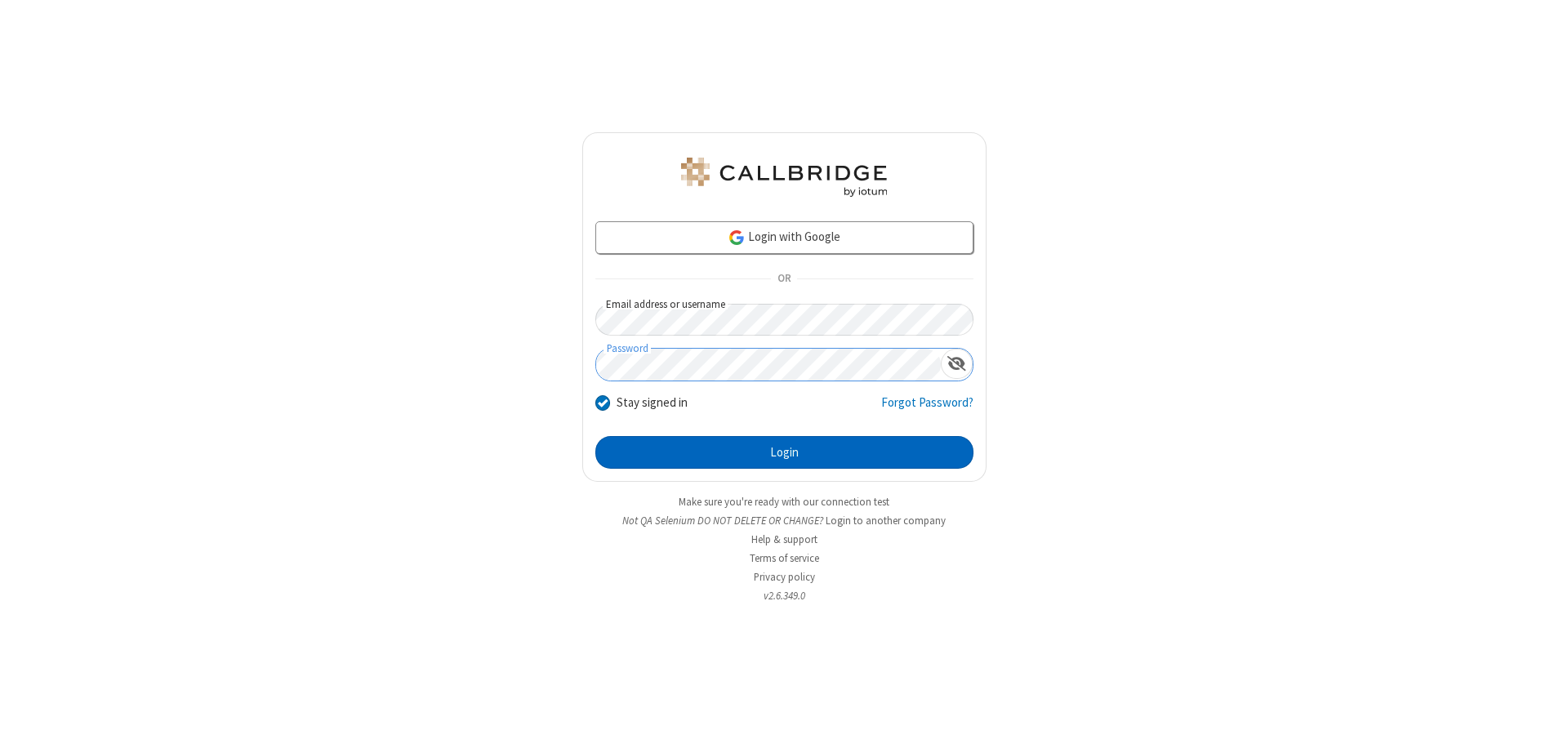
click at [784, 452] on button "Login" at bounding box center [784, 452] width 378 height 33
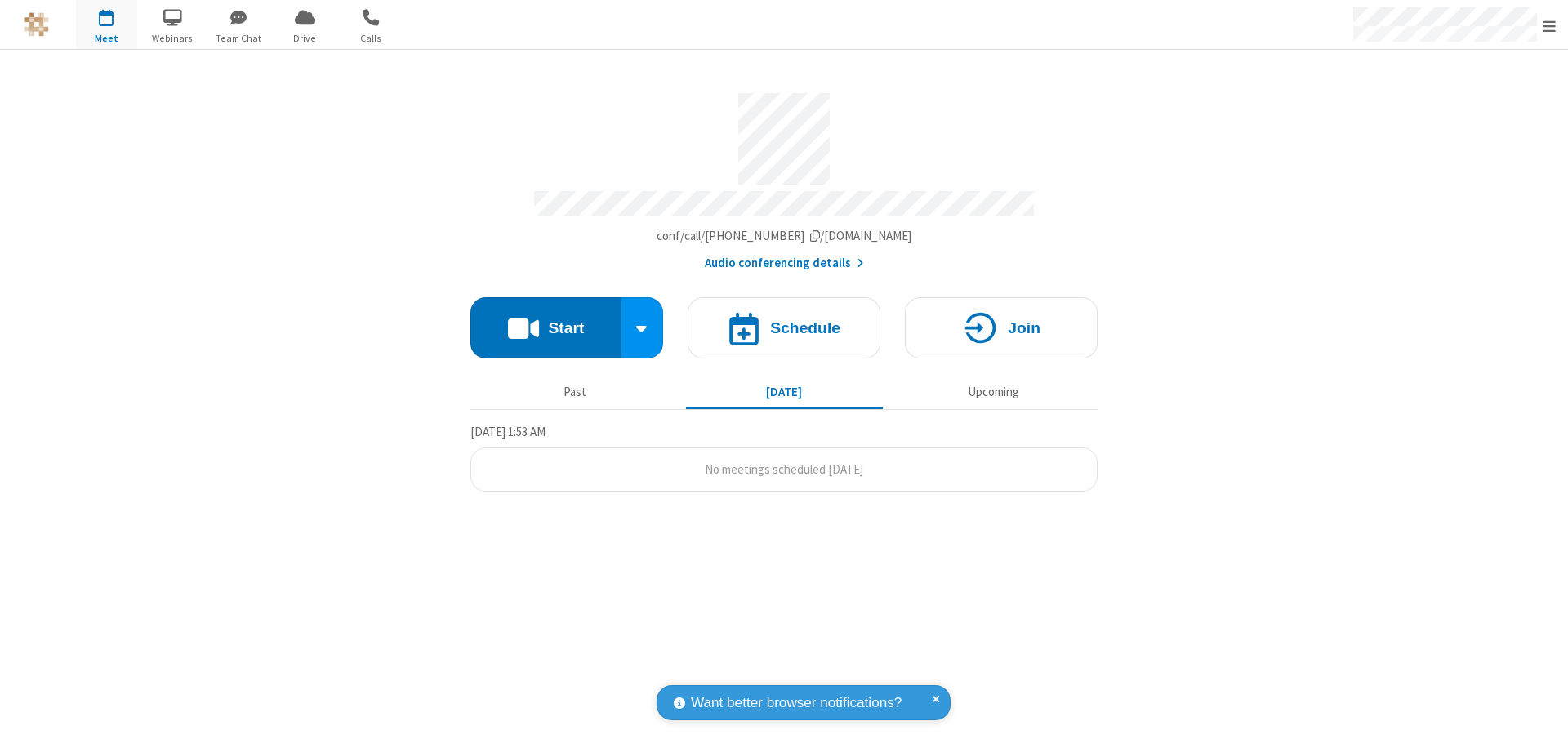
click at [1549, 26] on span "Open menu" at bounding box center [1549, 26] width 13 height 17
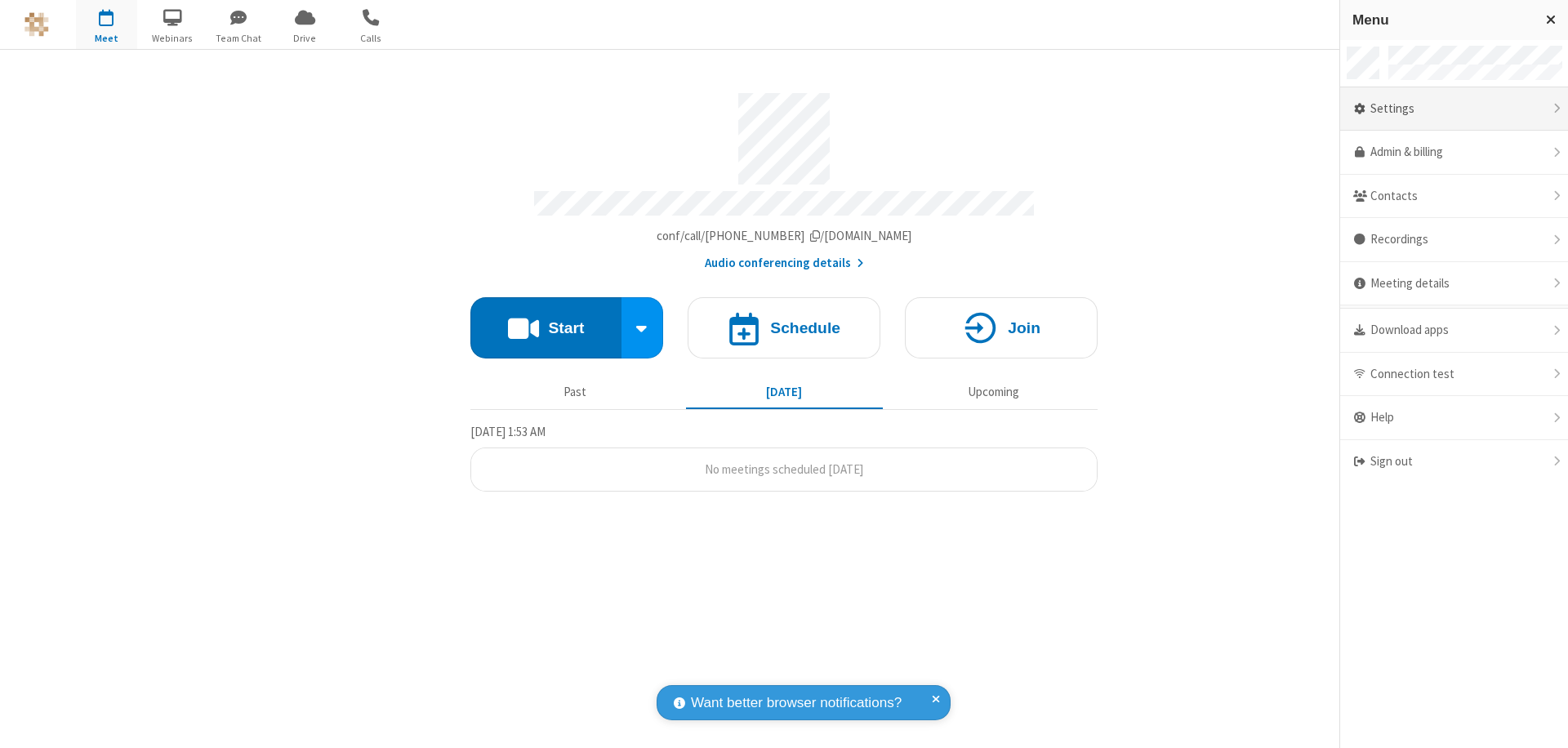
click at [1453, 108] on div "Settings" at bounding box center [1453, 109] width 227 height 44
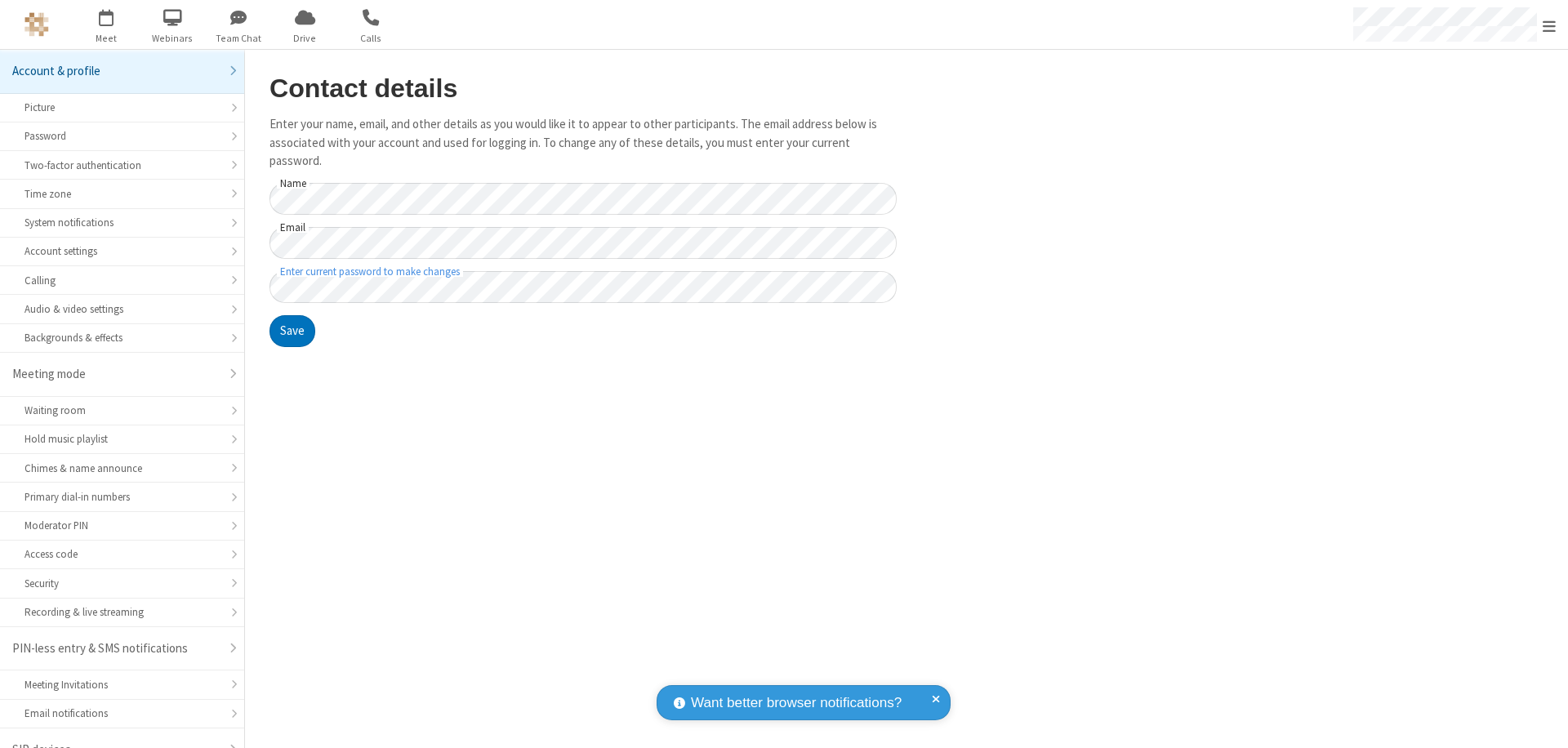
scroll to position [23, 0]
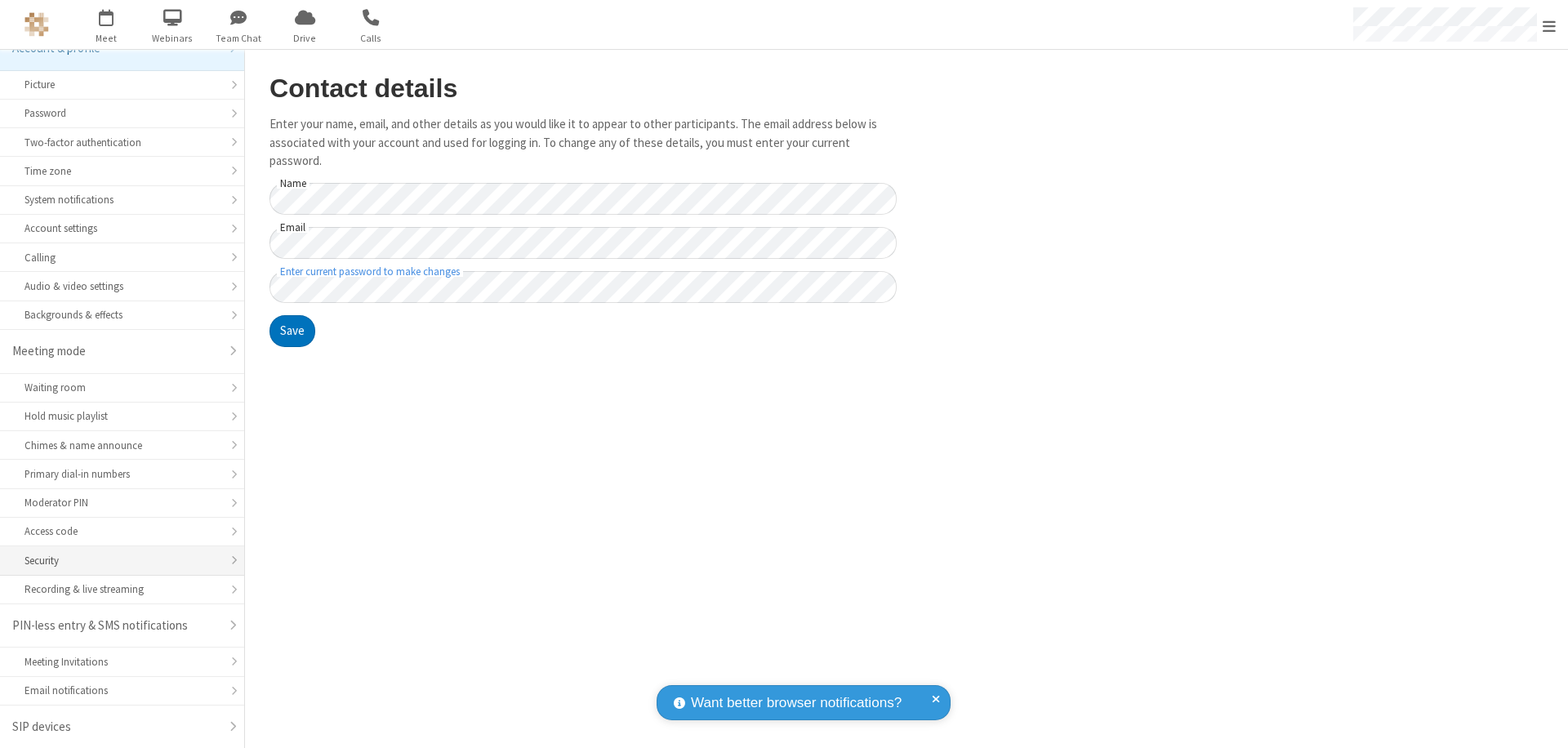
click at [116, 560] on div "Security" at bounding box center [122, 560] width 195 height 16
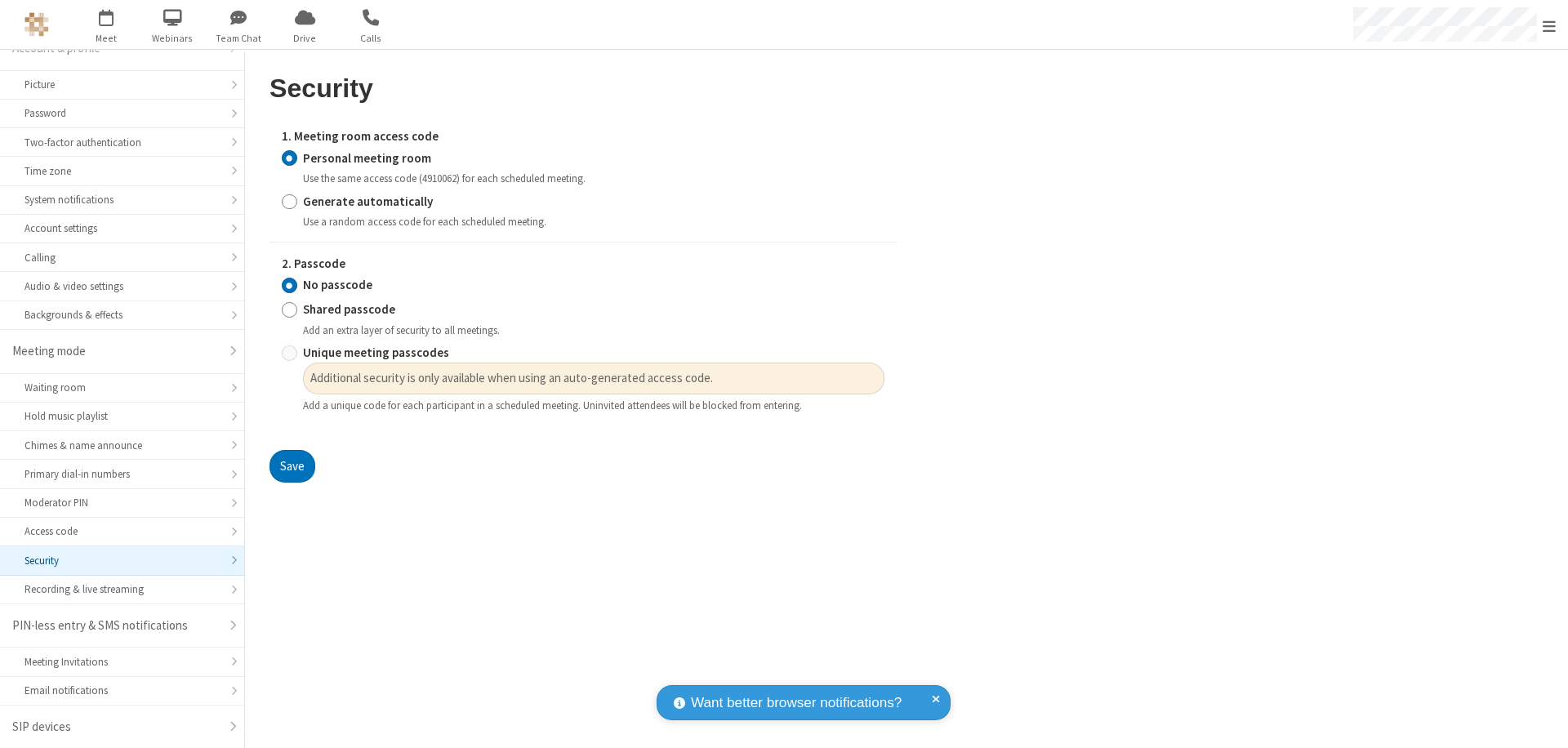
click at [289, 201] on input "Generate automatically" at bounding box center [290, 201] width 16 height 17
radio input "true"
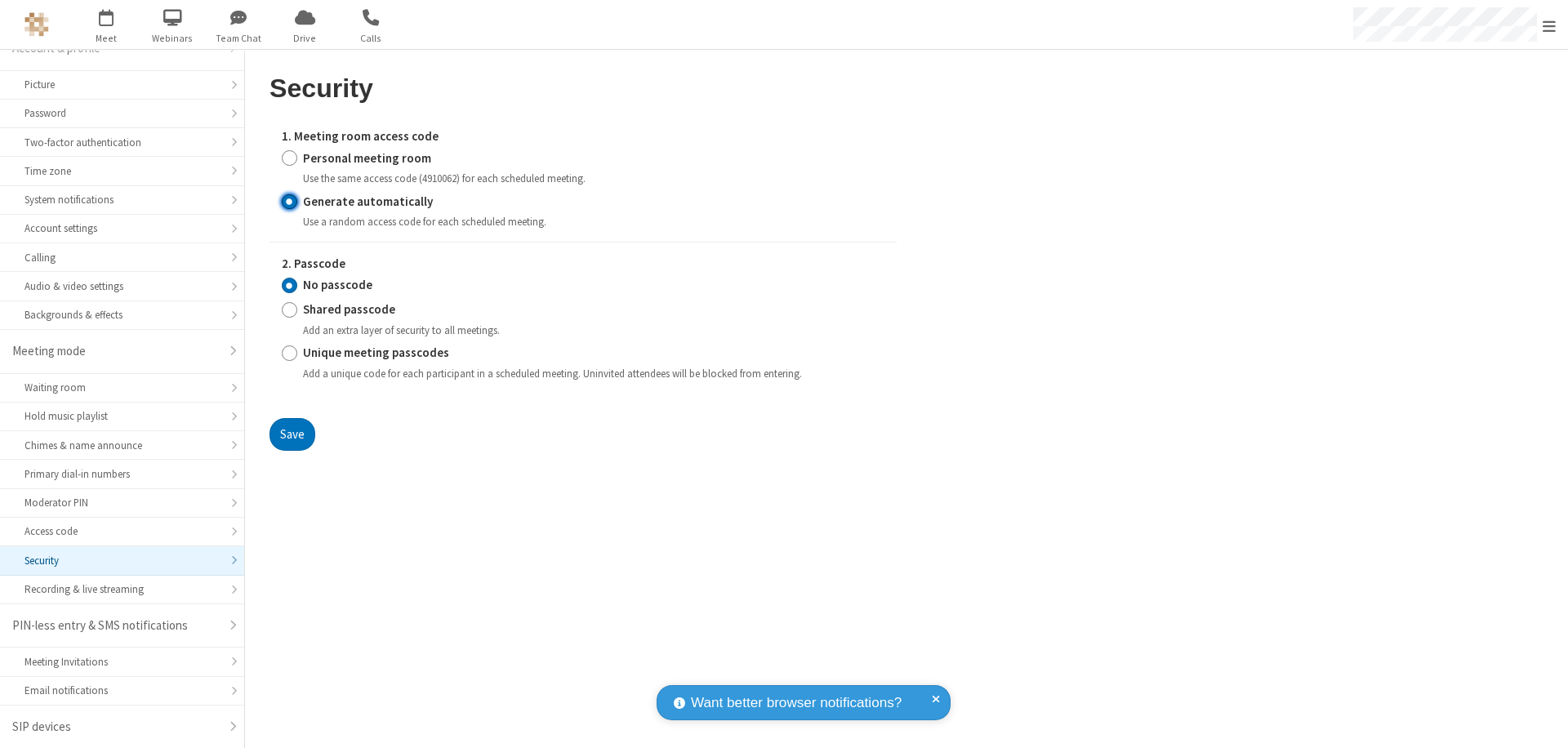
click at [289, 309] on input "Shared passcode" at bounding box center [290, 309] width 16 height 17
radio input "true"
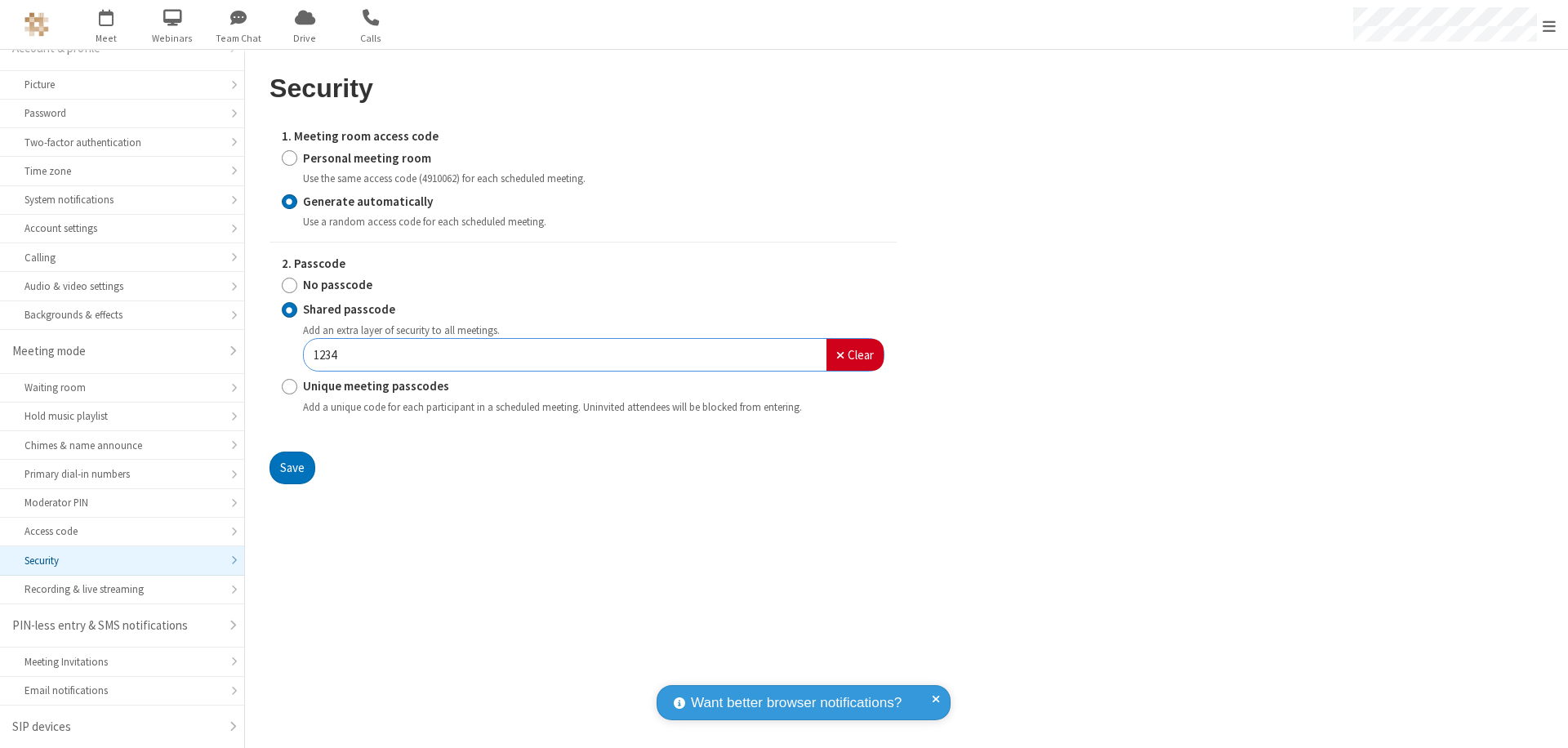
type input "1234"
click at [292, 467] on button "Save" at bounding box center [293, 467] width 46 height 33
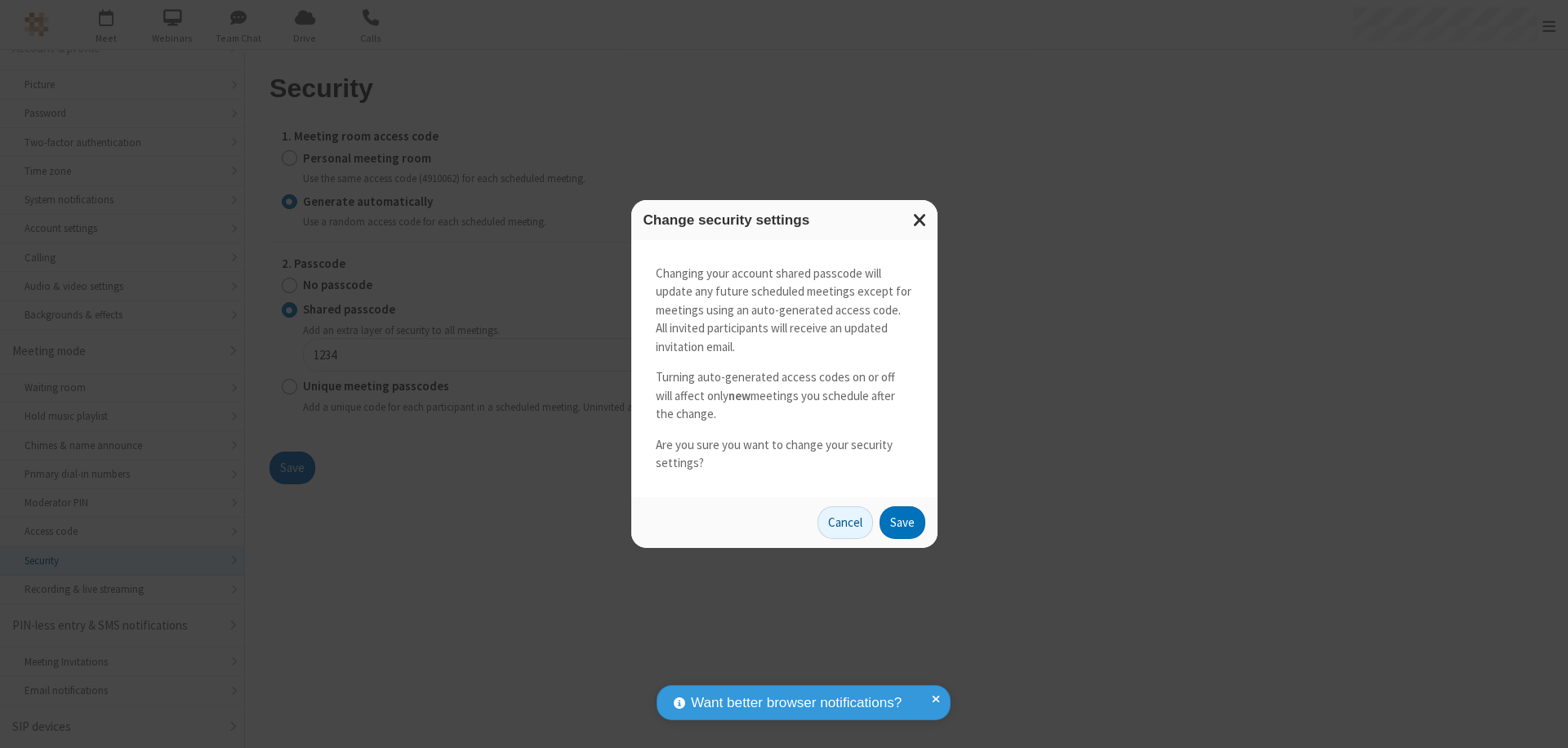
click at [902, 522] on button "Save" at bounding box center [903, 522] width 46 height 33
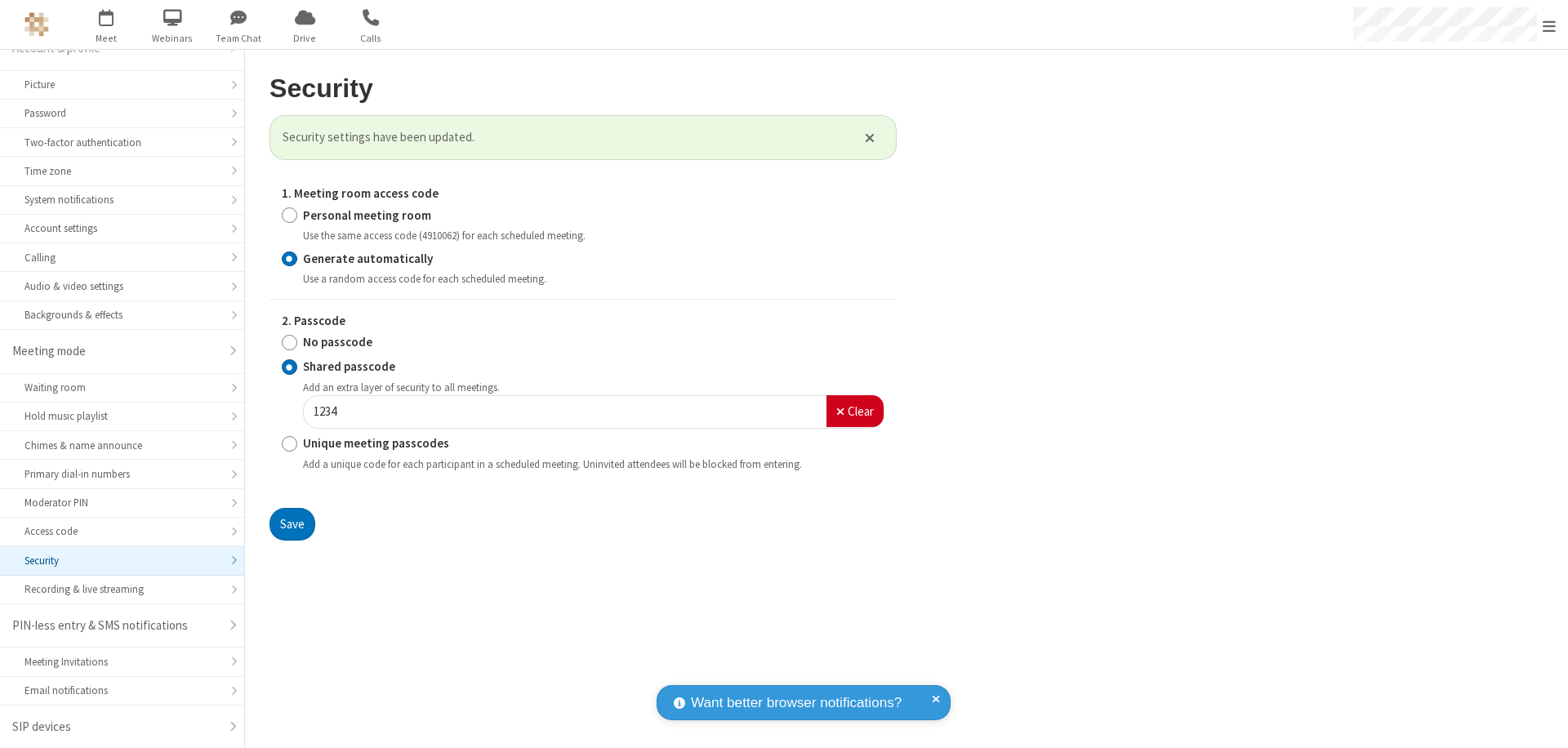
click at [1549, 26] on span "Open menu" at bounding box center [1549, 26] width 13 height 17
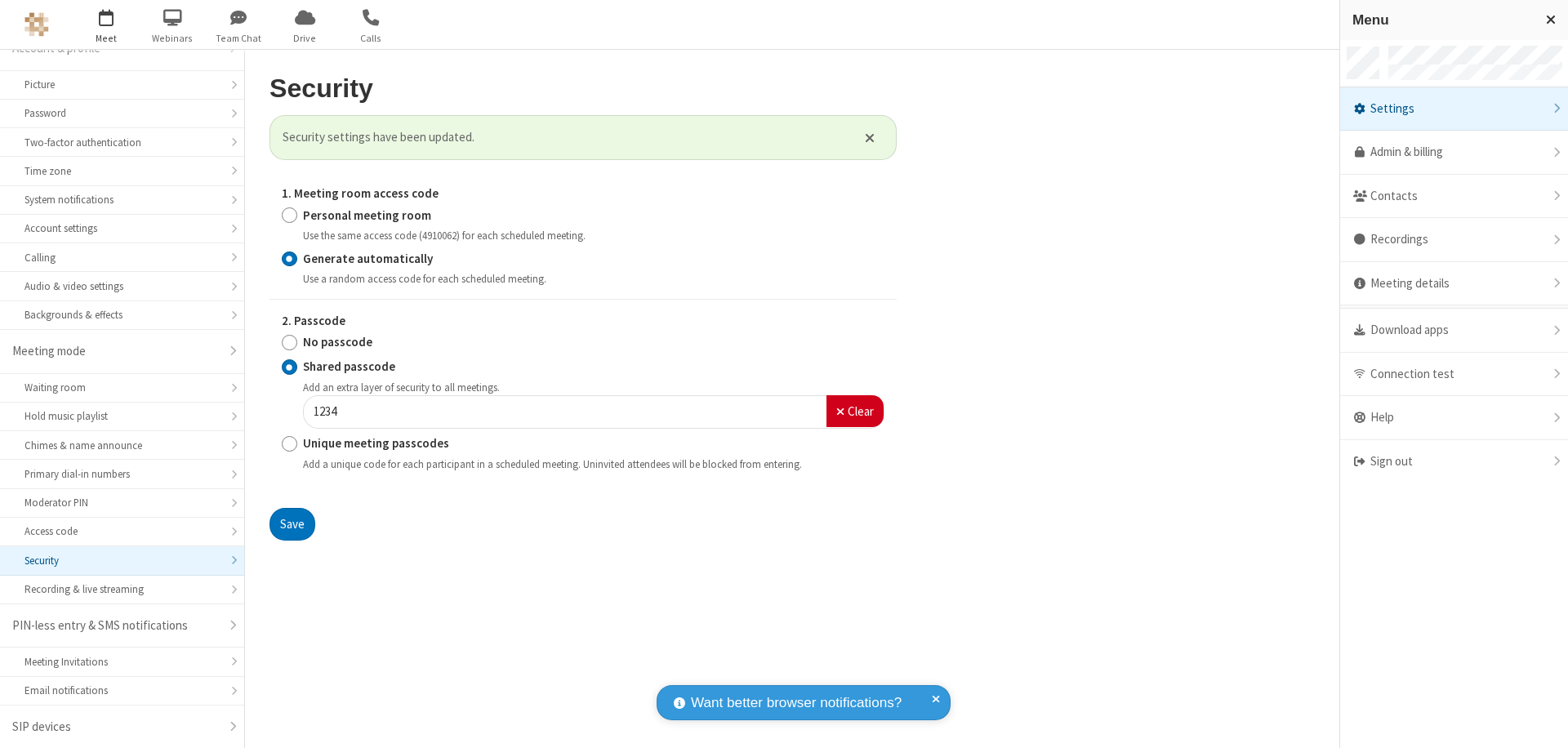
click at [106, 25] on span "button" at bounding box center [106, 17] width 61 height 27
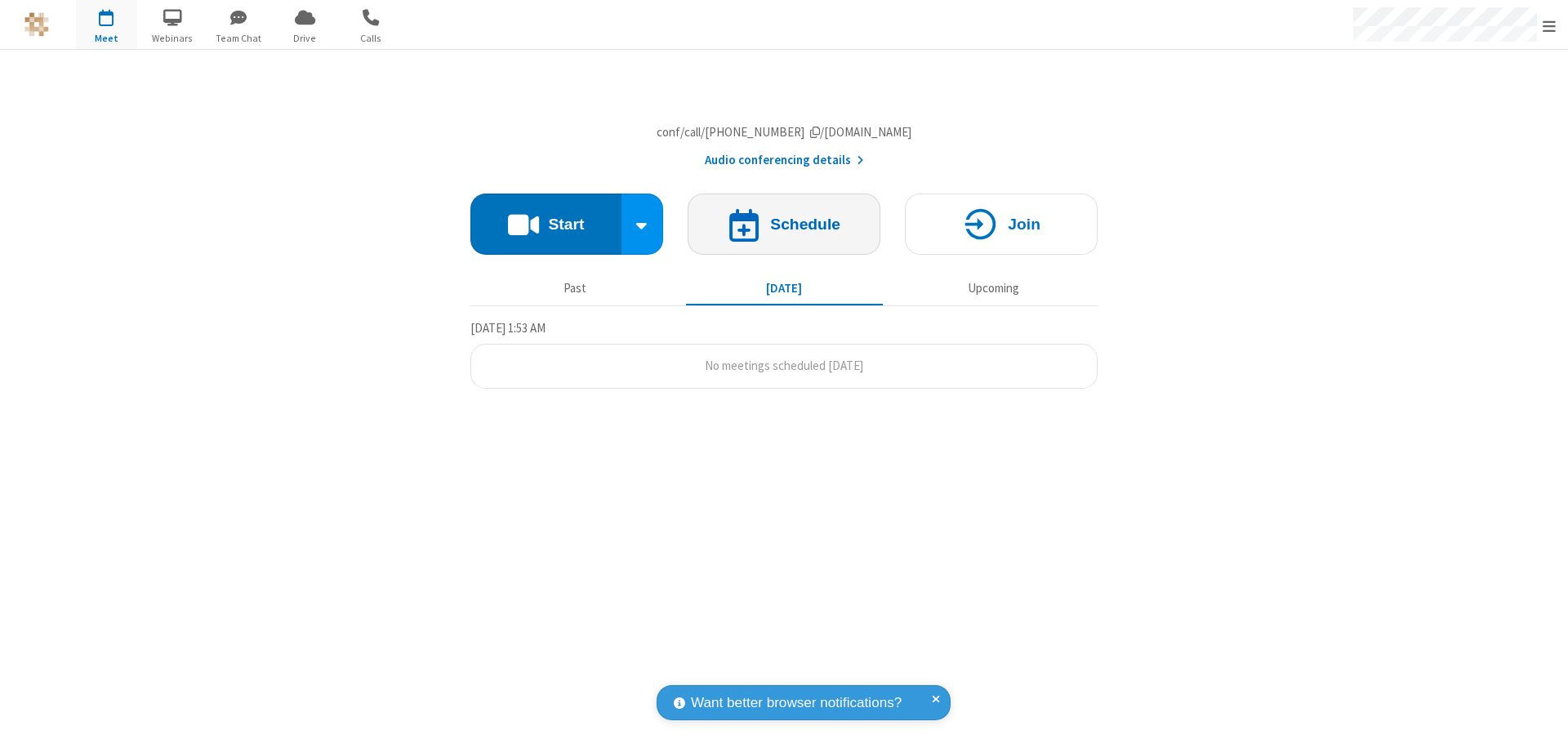
click at [784, 232] on h4 "Schedule" at bounding box center [806, 225] width 71 height 16
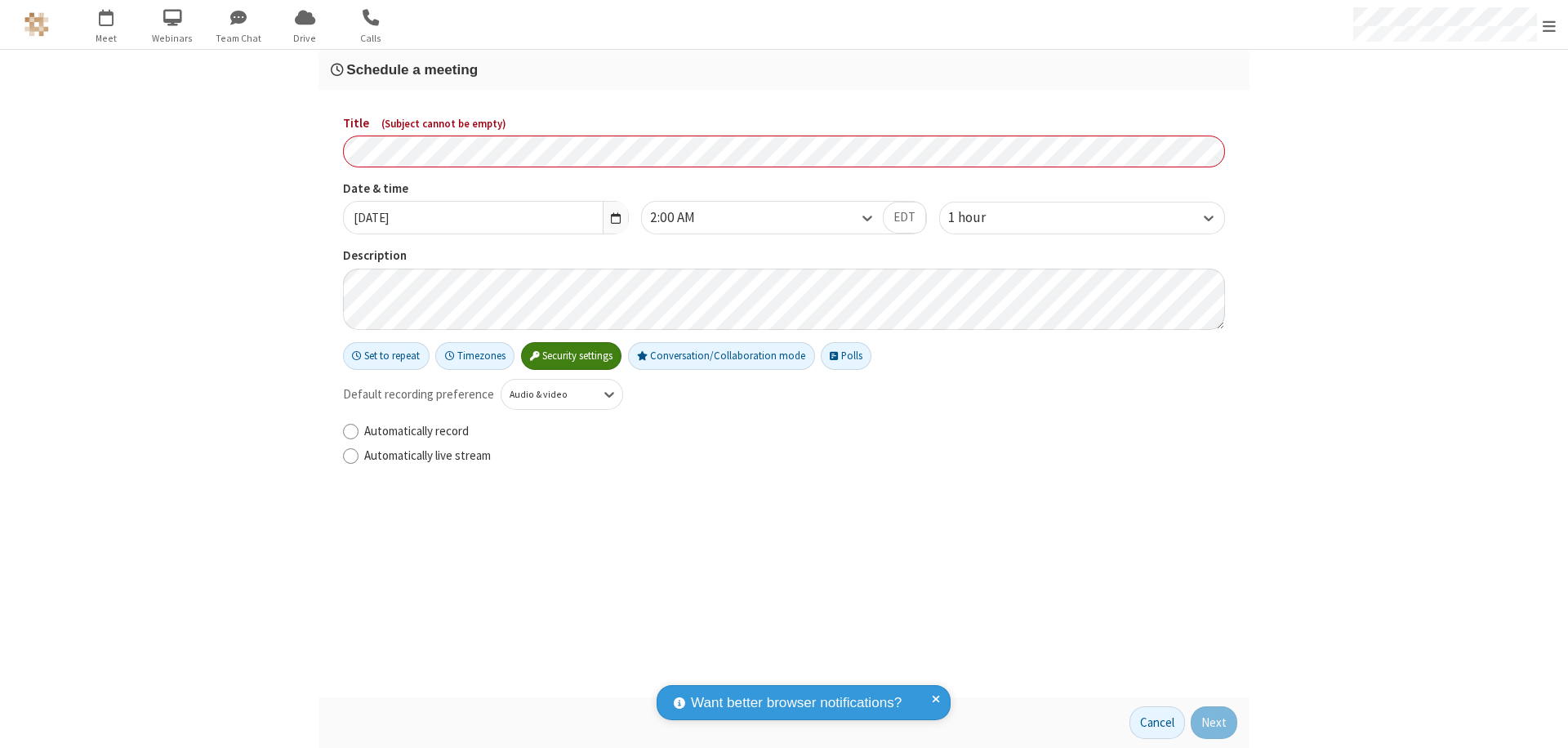
click at [784, 70] on h3 "Schedule a meeting" at bounding box center [784, 70] width 906 height 16
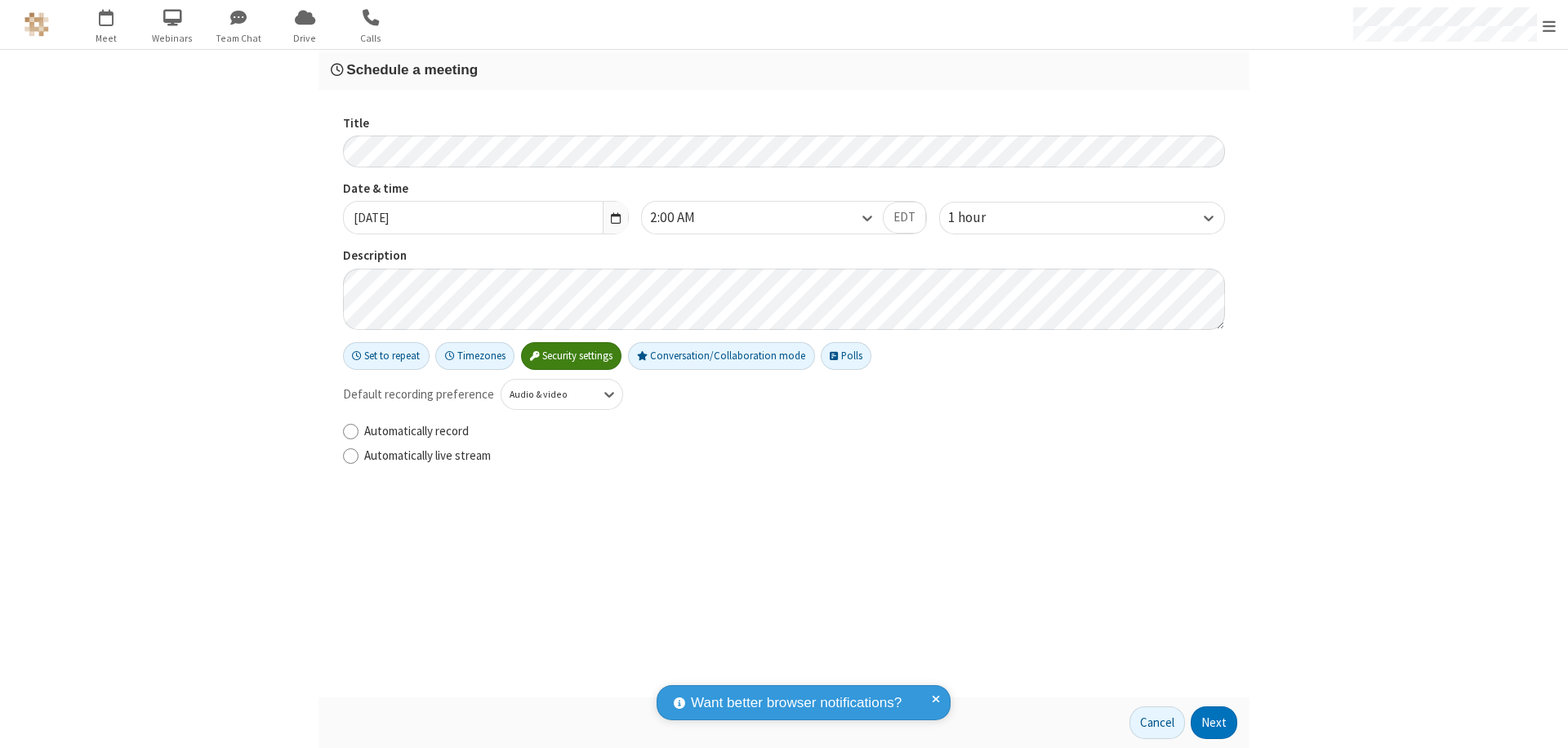
click at [1215, 722] on button "Next" at bounding box center [1214, 722] width 47 height 33
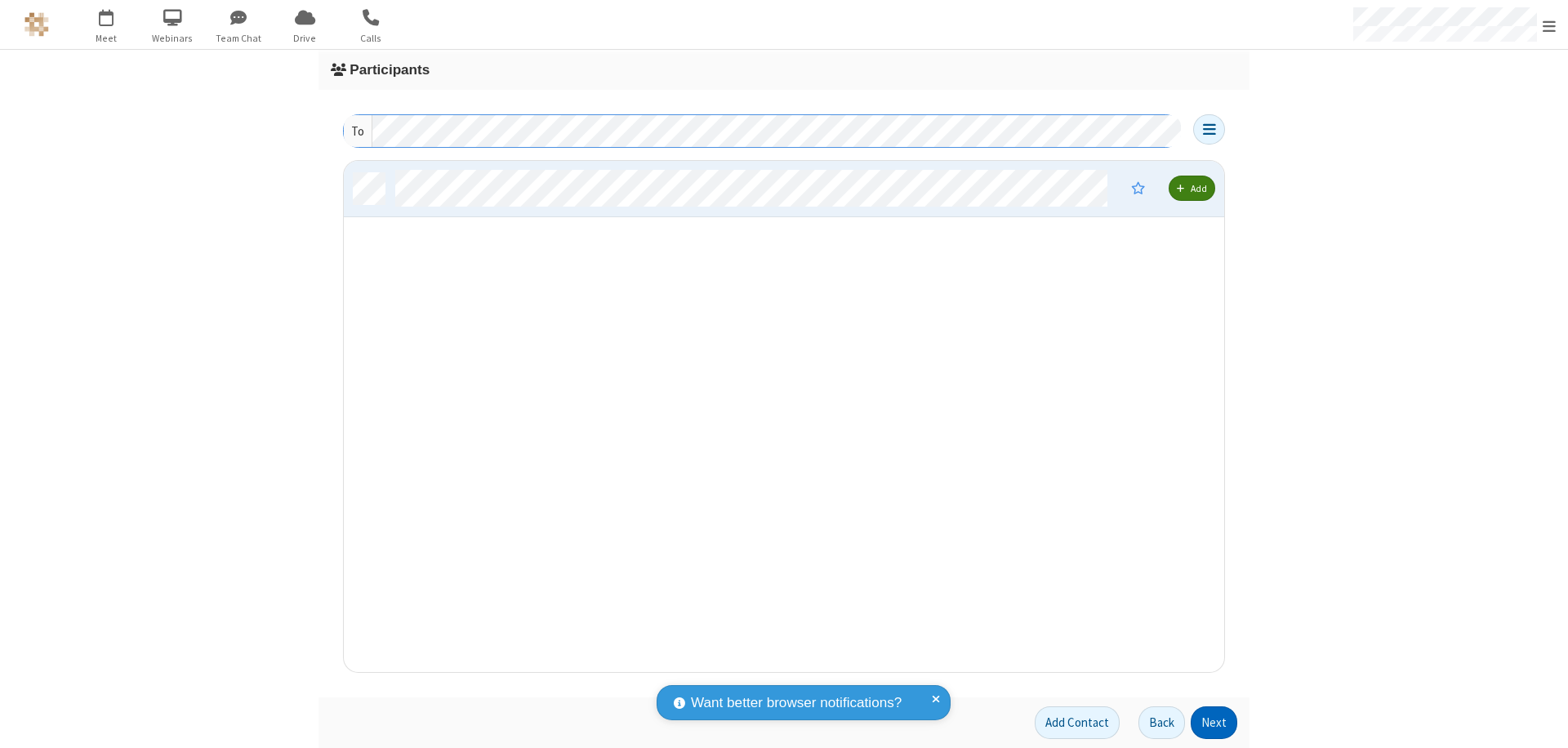
click at [1215, 722] on button "Next" at bounding box center [1214, 722] width 47 height 33
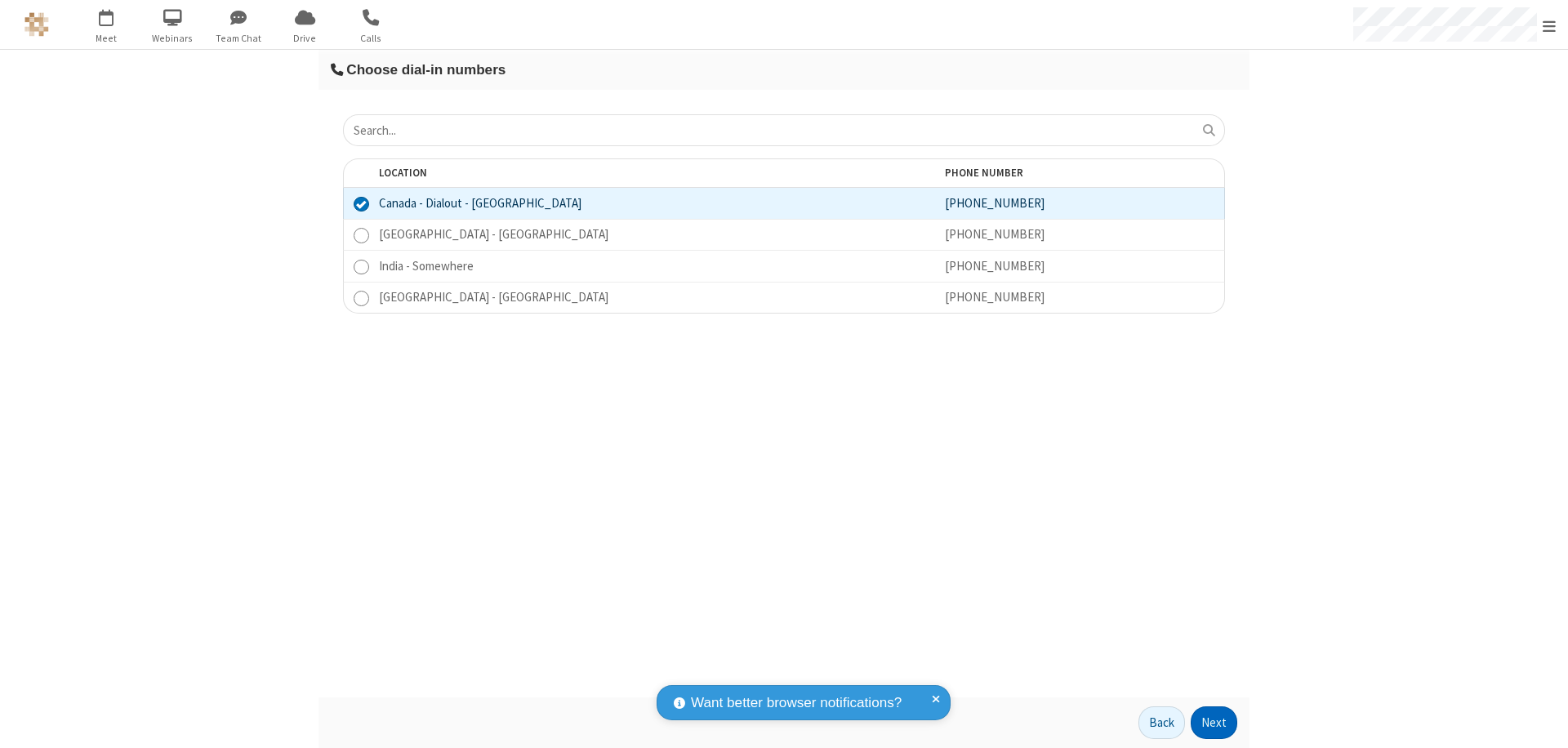
click at [1215, 722] on button "Next" at bounding box center [1214, 722] width 47 height 33
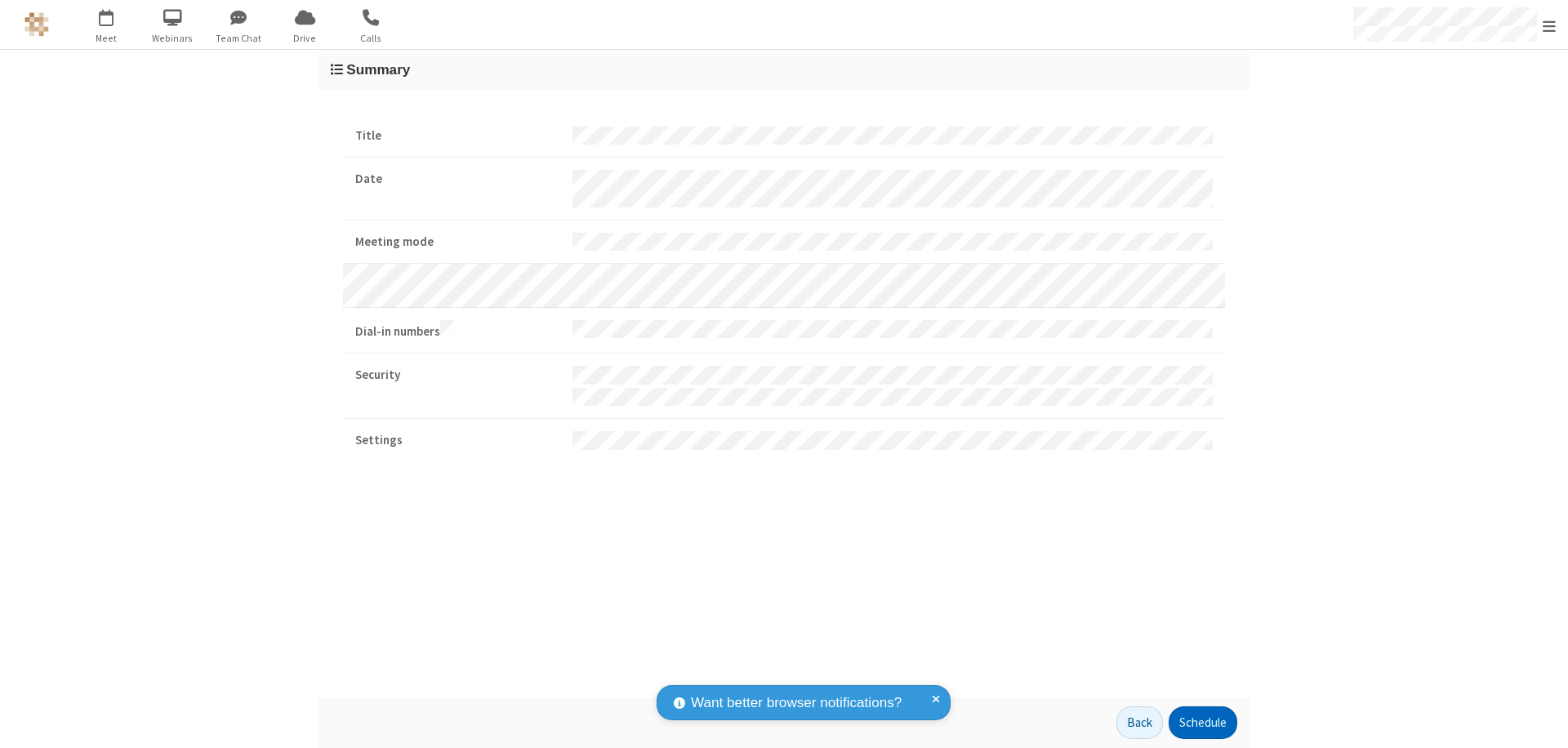
click at [1202, 722] on button "Schedule" at bounding box center [1203, 722] width 69 height 33
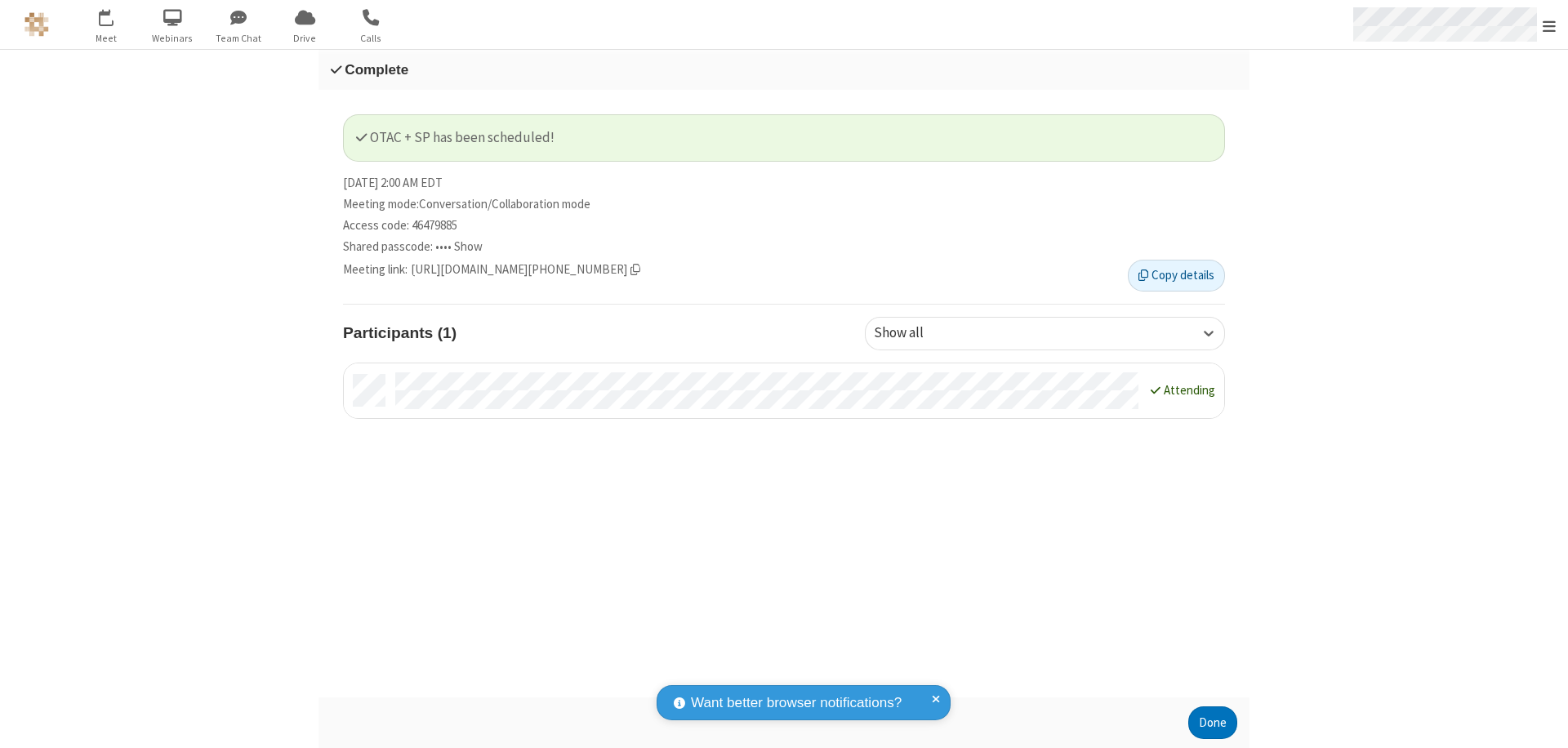
click at [1549, 25] on span "Open menu" at bounding box center [1549, 26] width 13 height 17
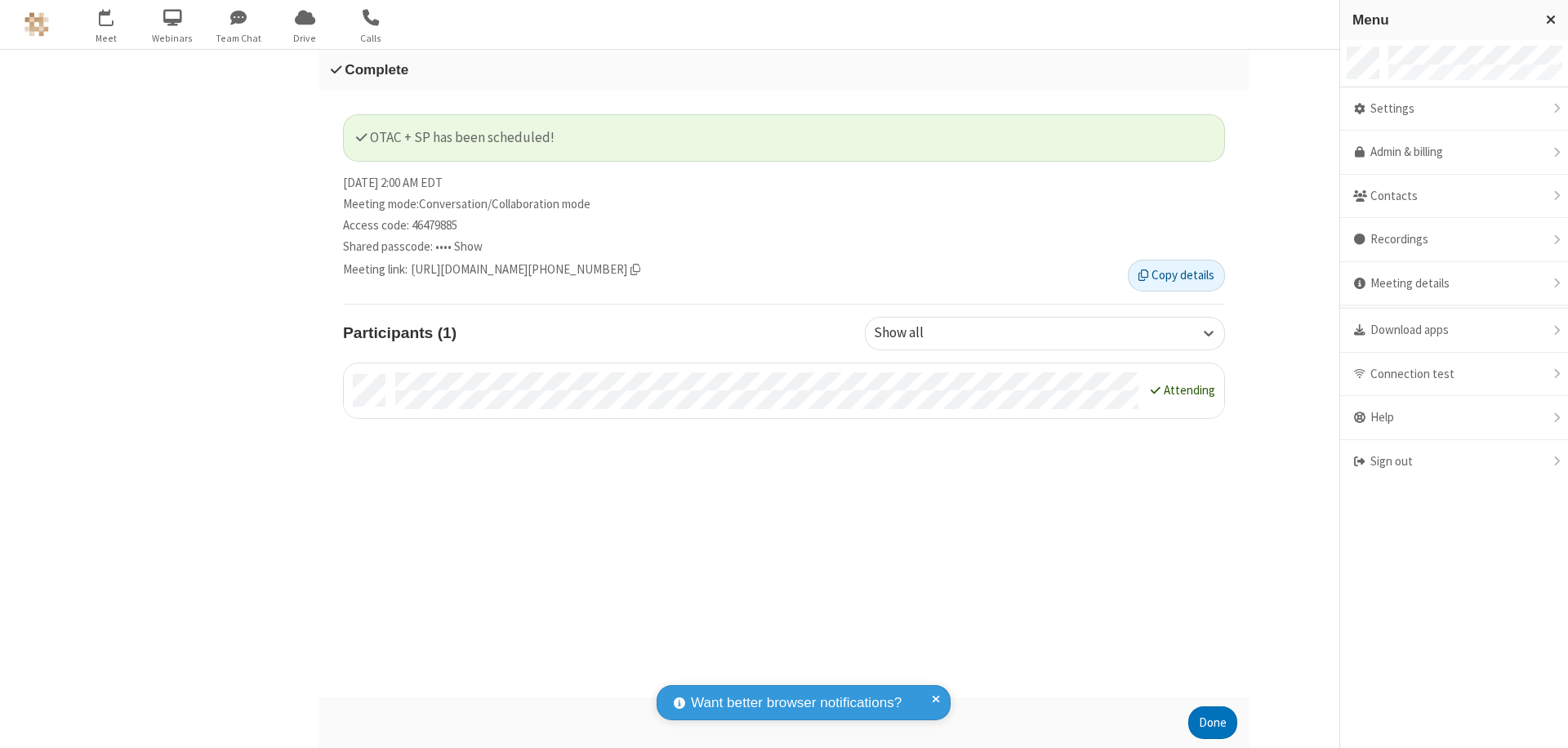
click at [1453, 461] on div "Sign out" at bounding box center [1453, 461] width 227 height 43
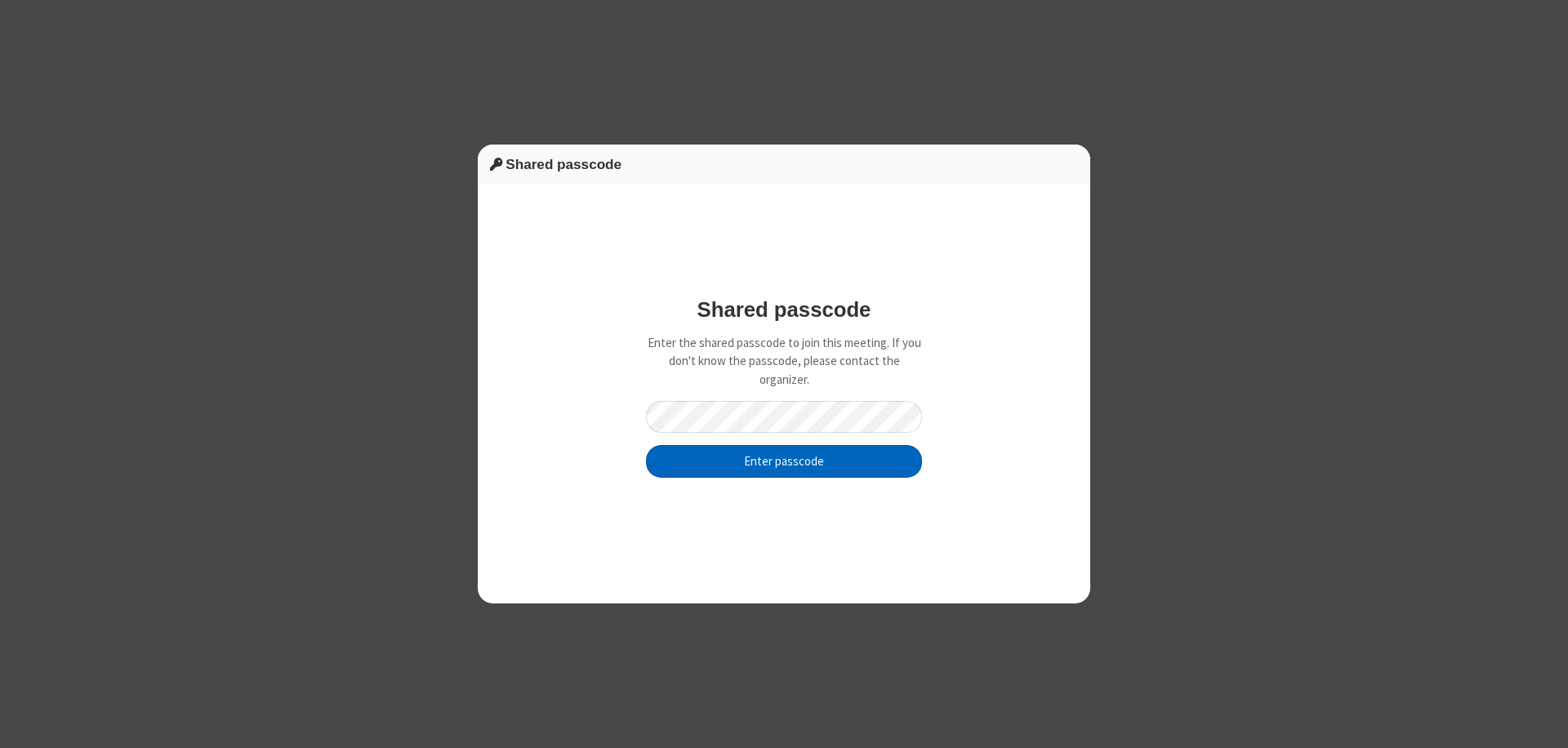
click at [784, 461] on button "Enter passcode" at bounding box center [784, 461] width 276 height 33
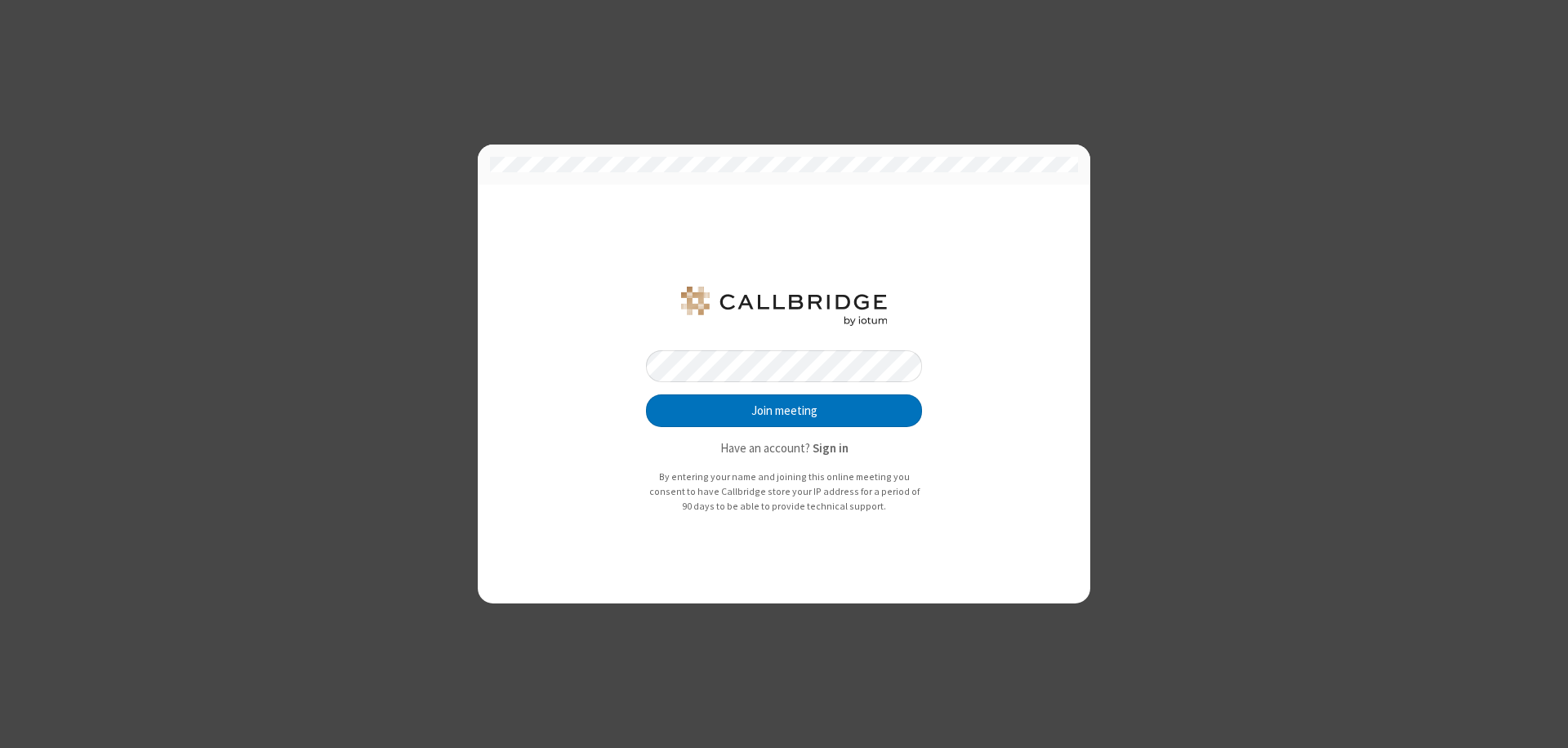
click at [784, 411] on button "Join meeting" at bounding box center [784, 410] width 276 height 33
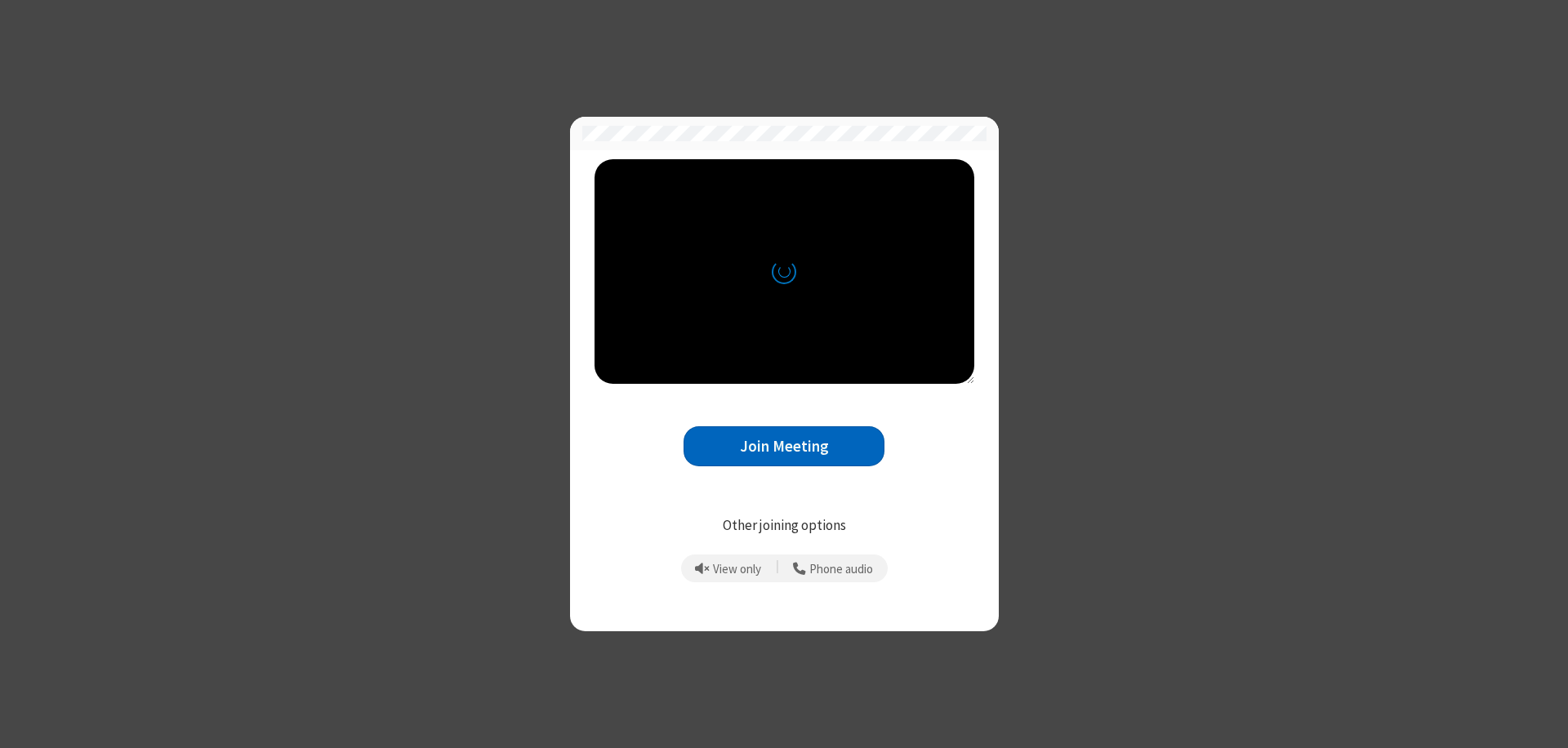
click at [784, 446] on button "Join Meeting" at bounding box center [784, 446] width 201 height 40
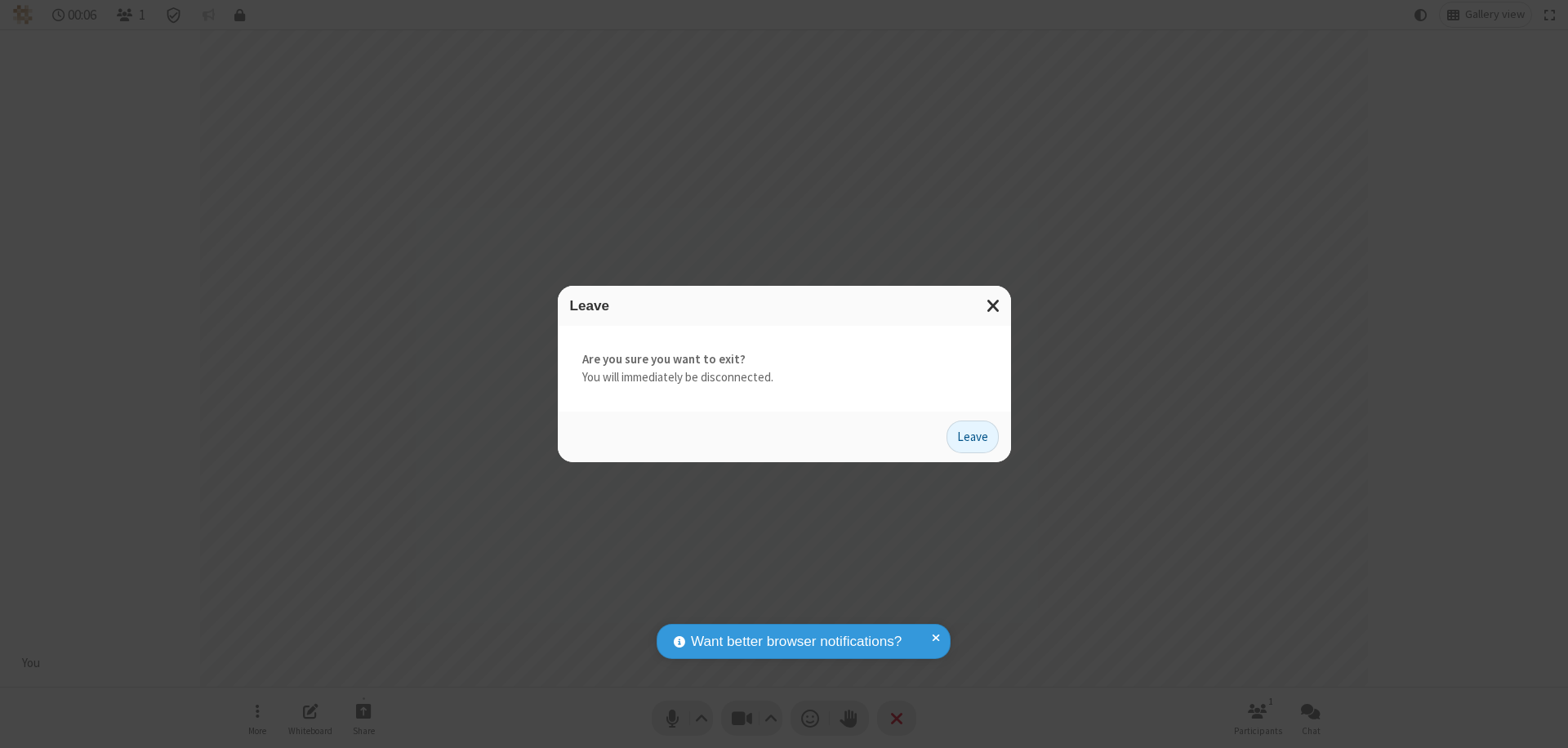
click at [972, 436] on button "Leave" at bounding box center [972, 436] width 52 height 33
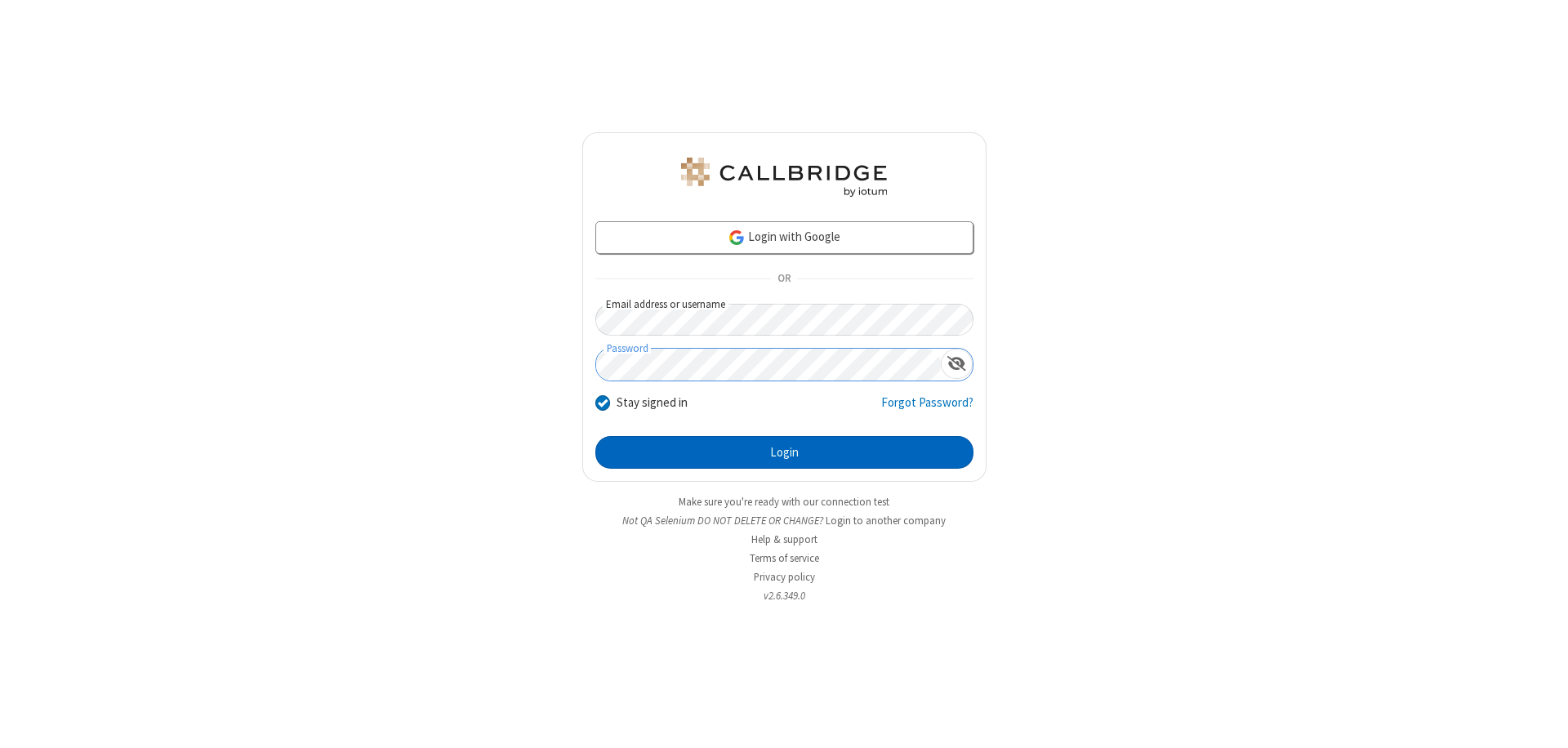
click at [784, 452] on button "Login" at bounding box center [784, 452] width 378 height 33
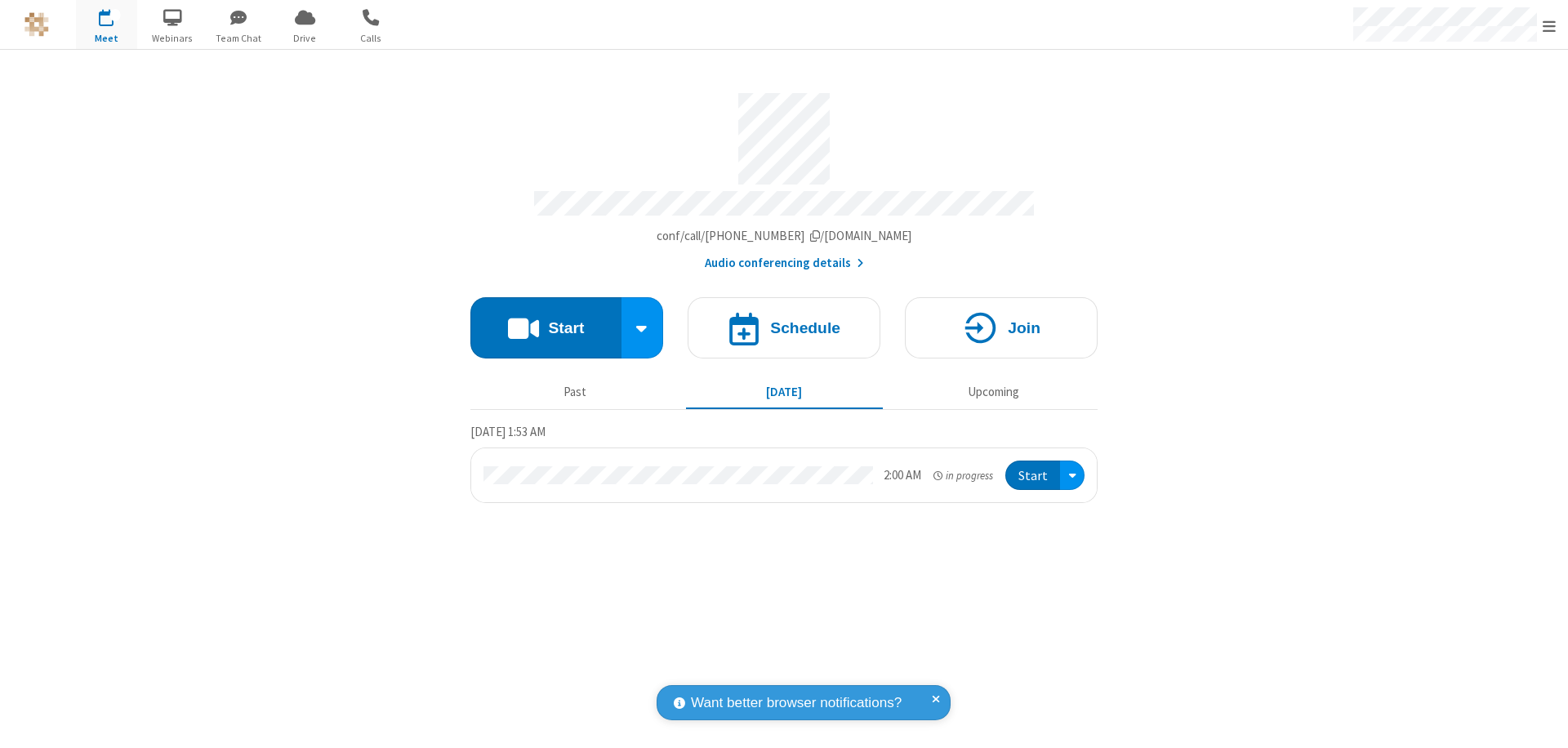
click at [1549, 26] on span "Open menu" at bounding box center [1549, 26] width 13 height 17
click at [1453, 108] on div "Settings" at bounding box center [1453, 109] width 227 height 44
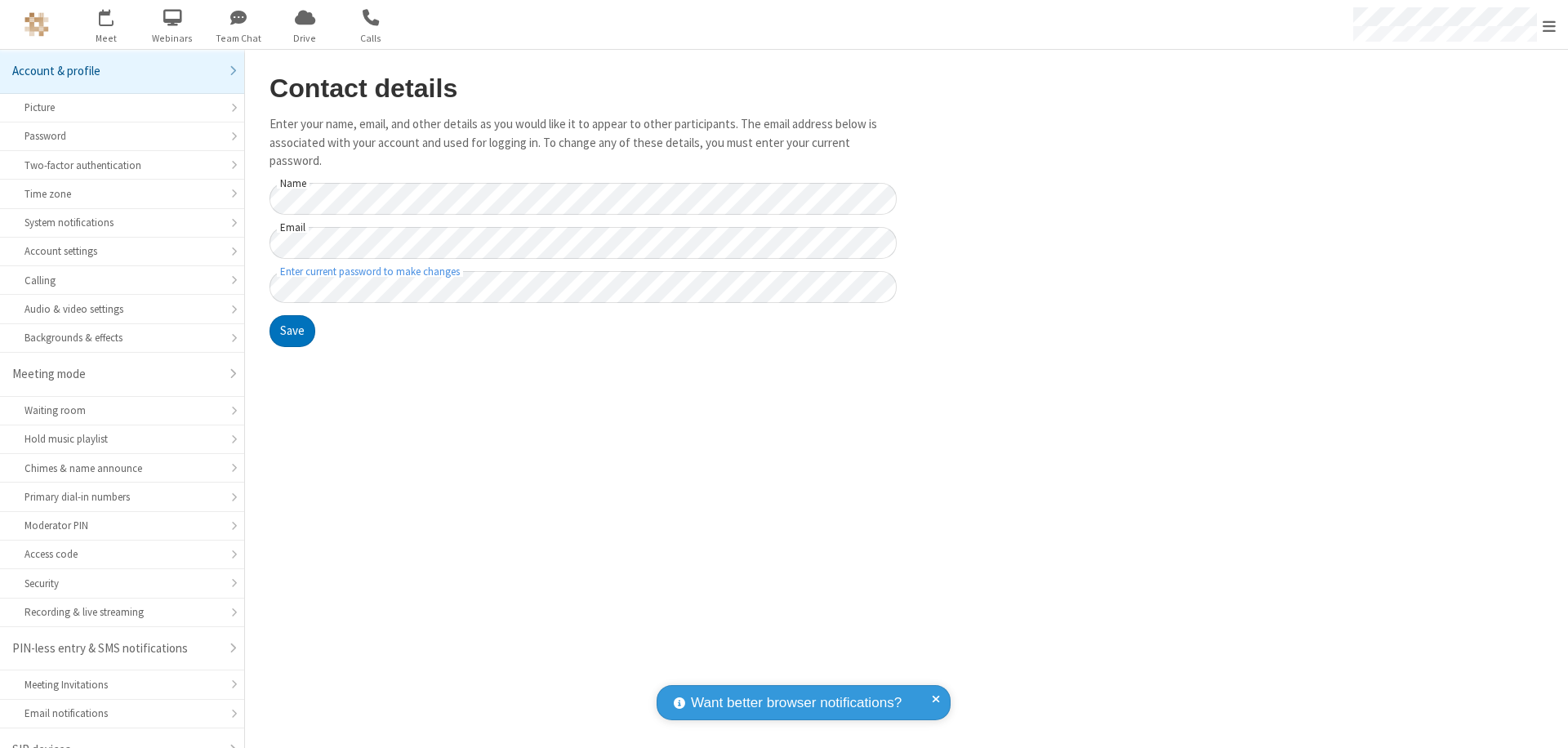
scroll to position [23, 0]
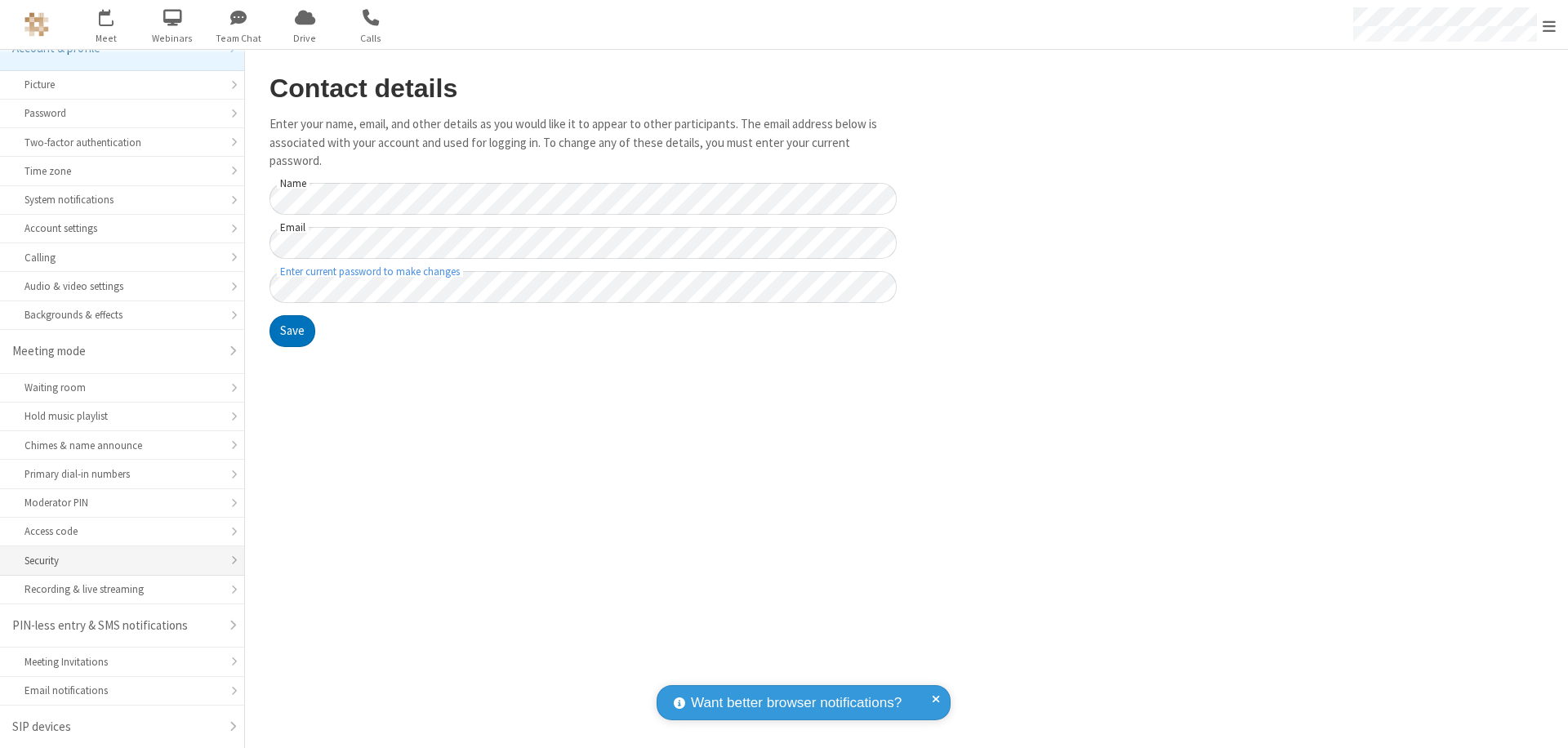
click at [116, 560] on div "Security" at bounding box center [122, 560] width 195 height 16
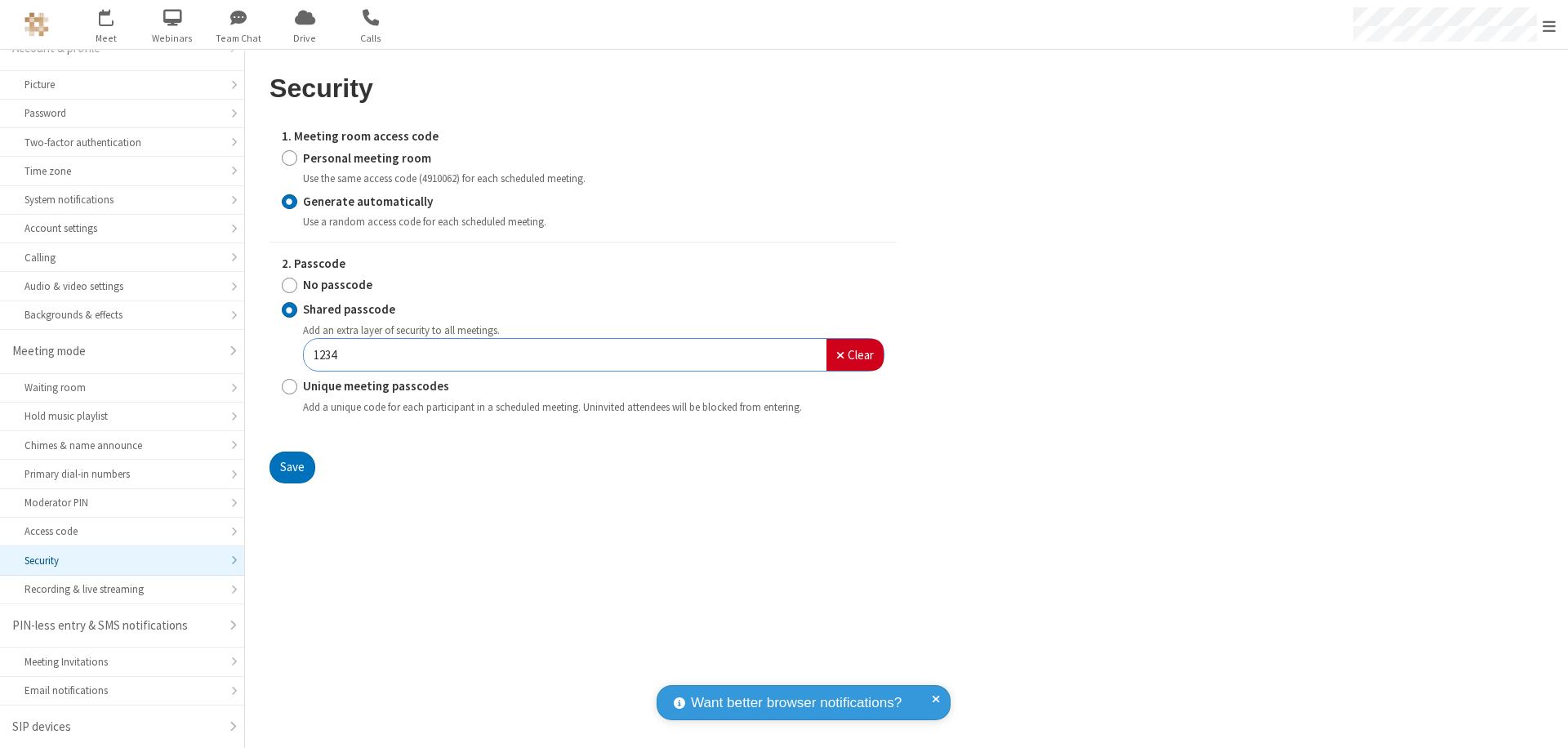
click at [289, 158] on input "Personal meeting room" at bounding box center [290, 158] width 16 height 17
radio input "true"
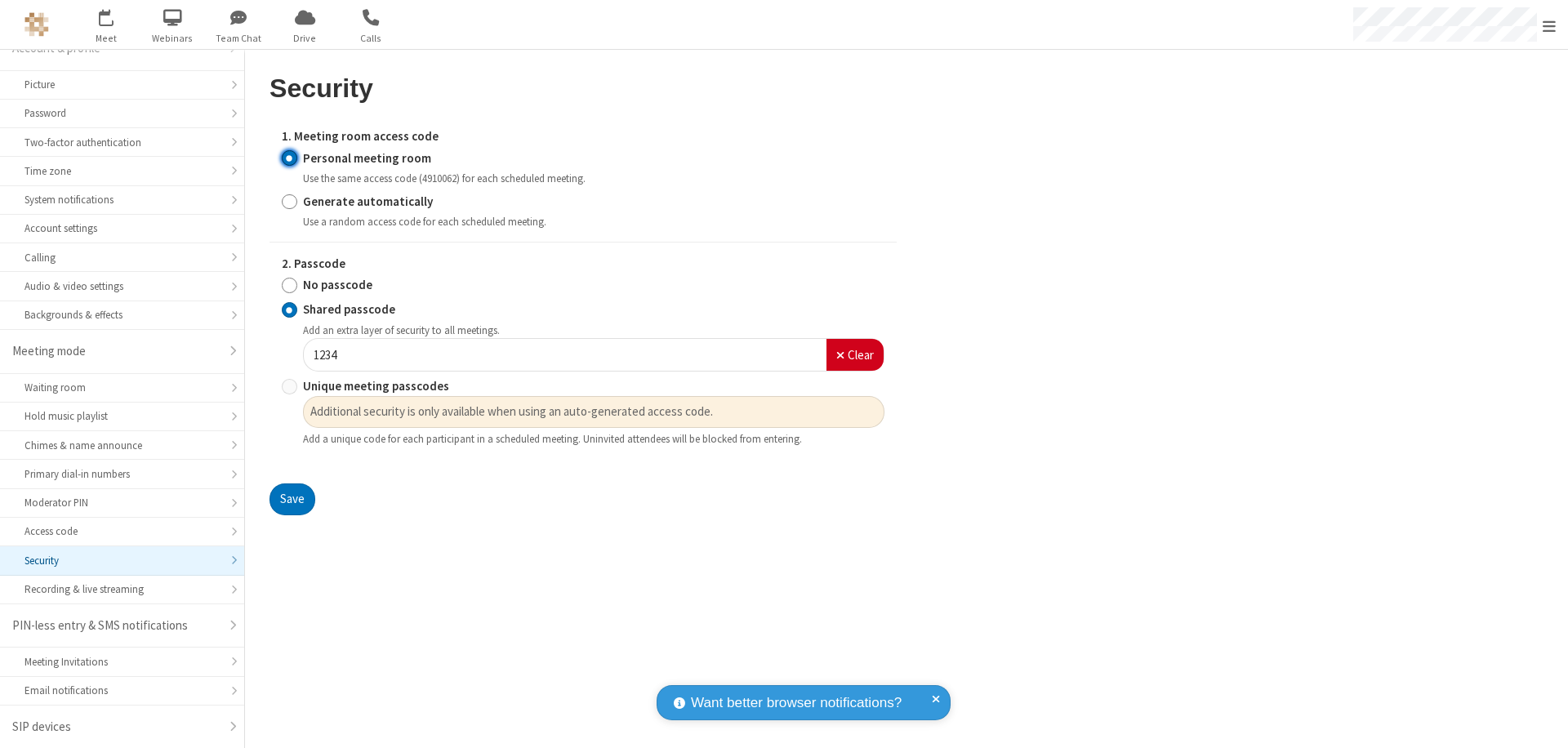
click at [289, 285] on input "No passcode" at bounding box center [290, 285] width 16 height 17
radio input "true"
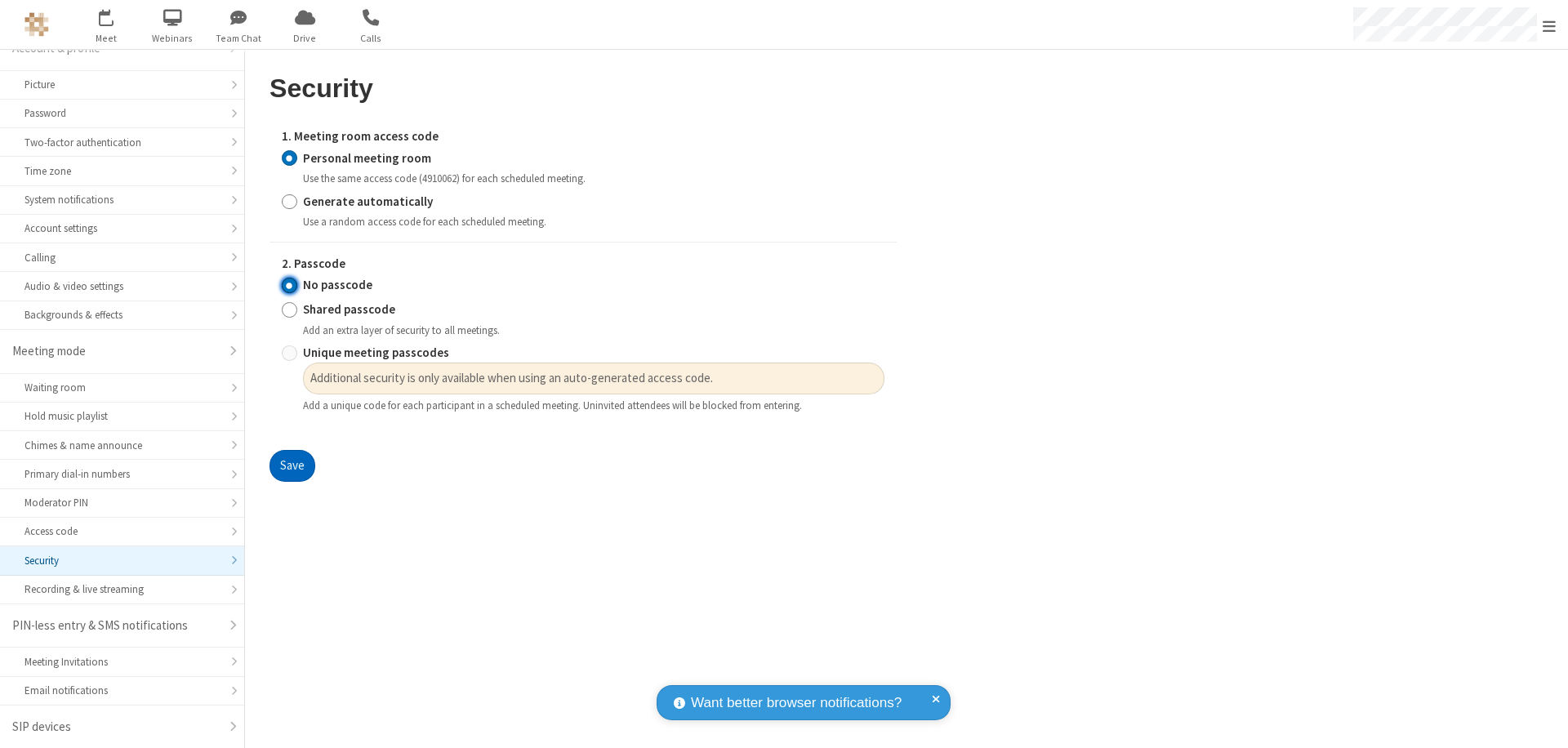
click at [292, 466] on button "Save" at bounding box center [293, 465] width 46 height 33
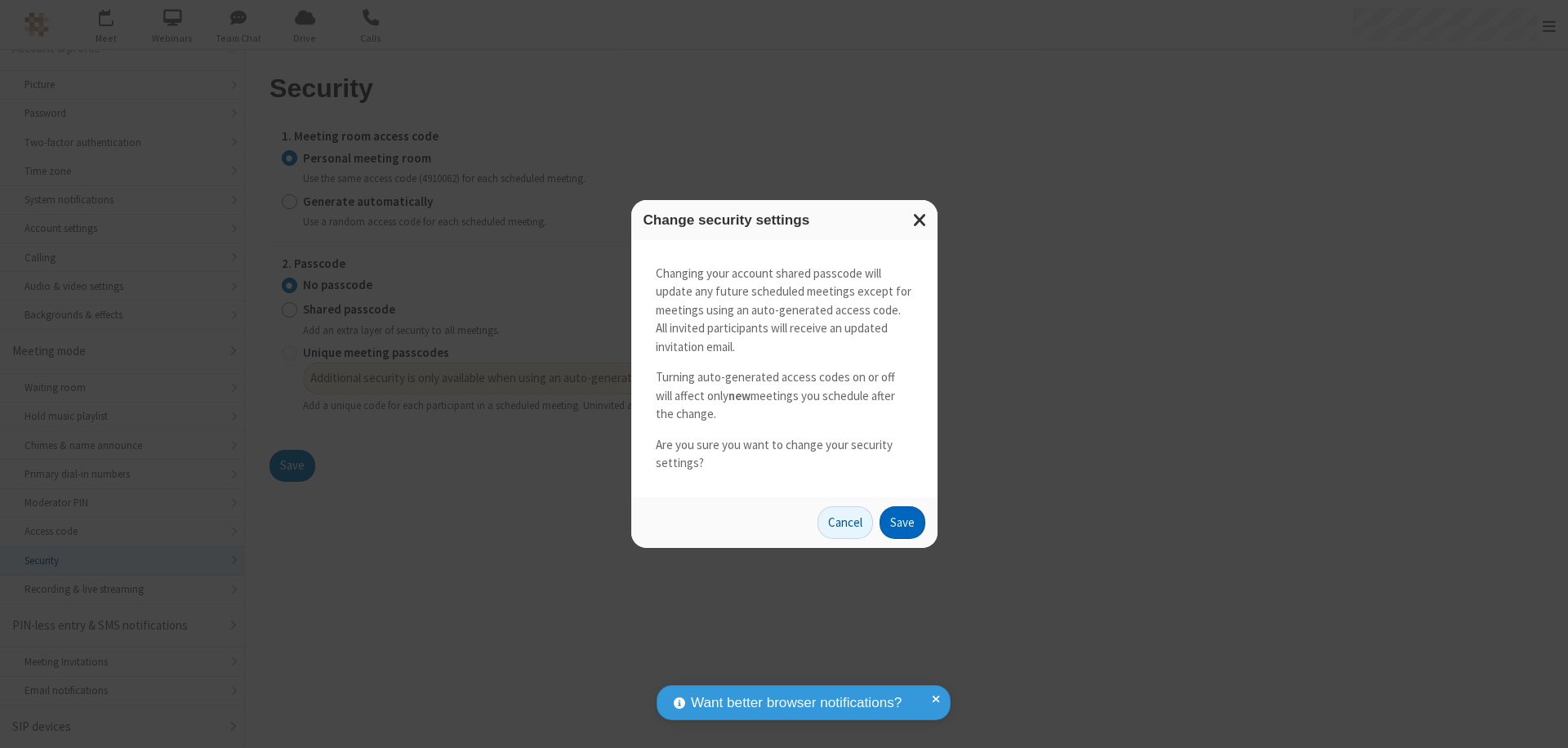
click at [902, 522] on button "Save" at bounding box center [903, 522] width 46 height 33
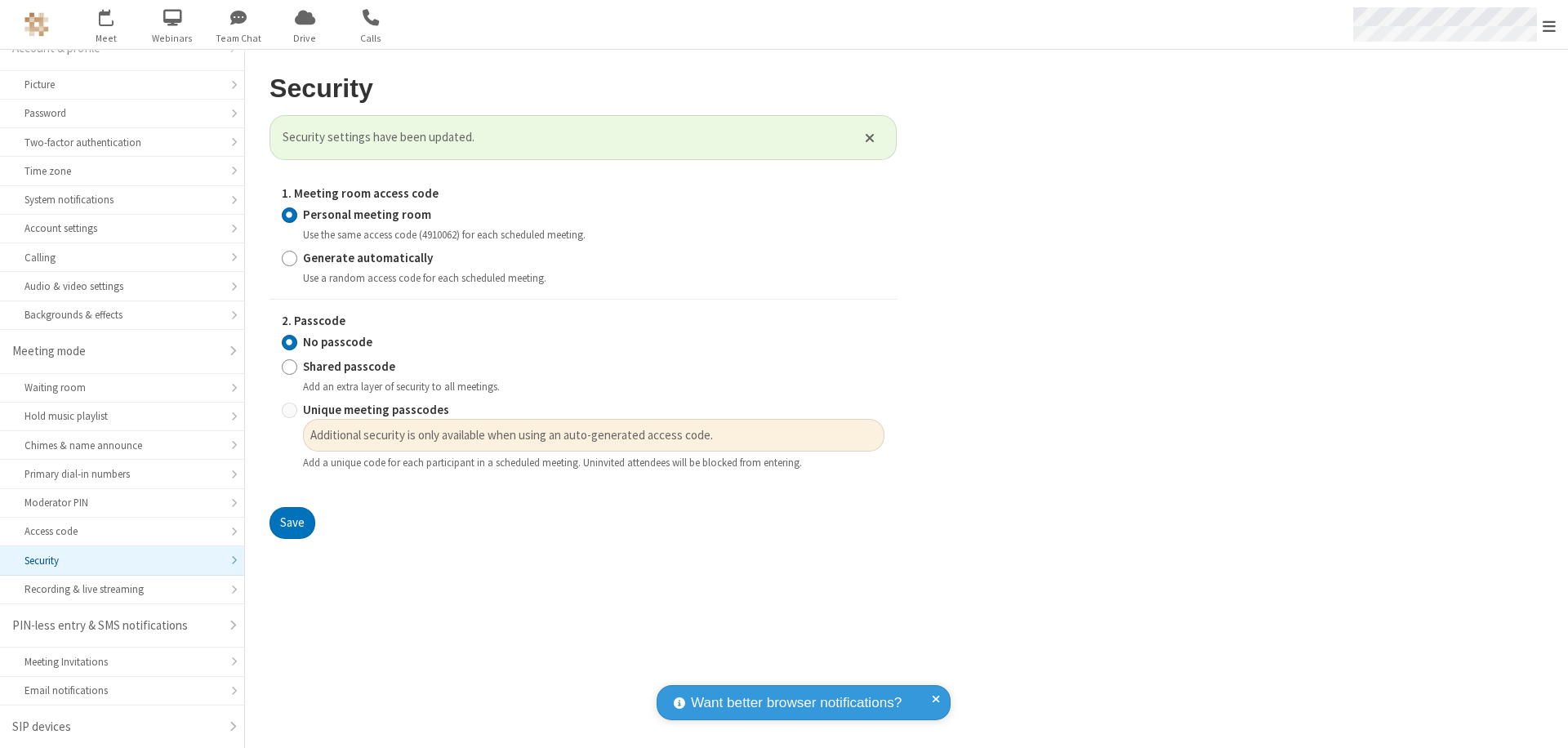
click at [1549, 25] on span "Open menu" at bounding box center [1549, 26] width 13 height 17
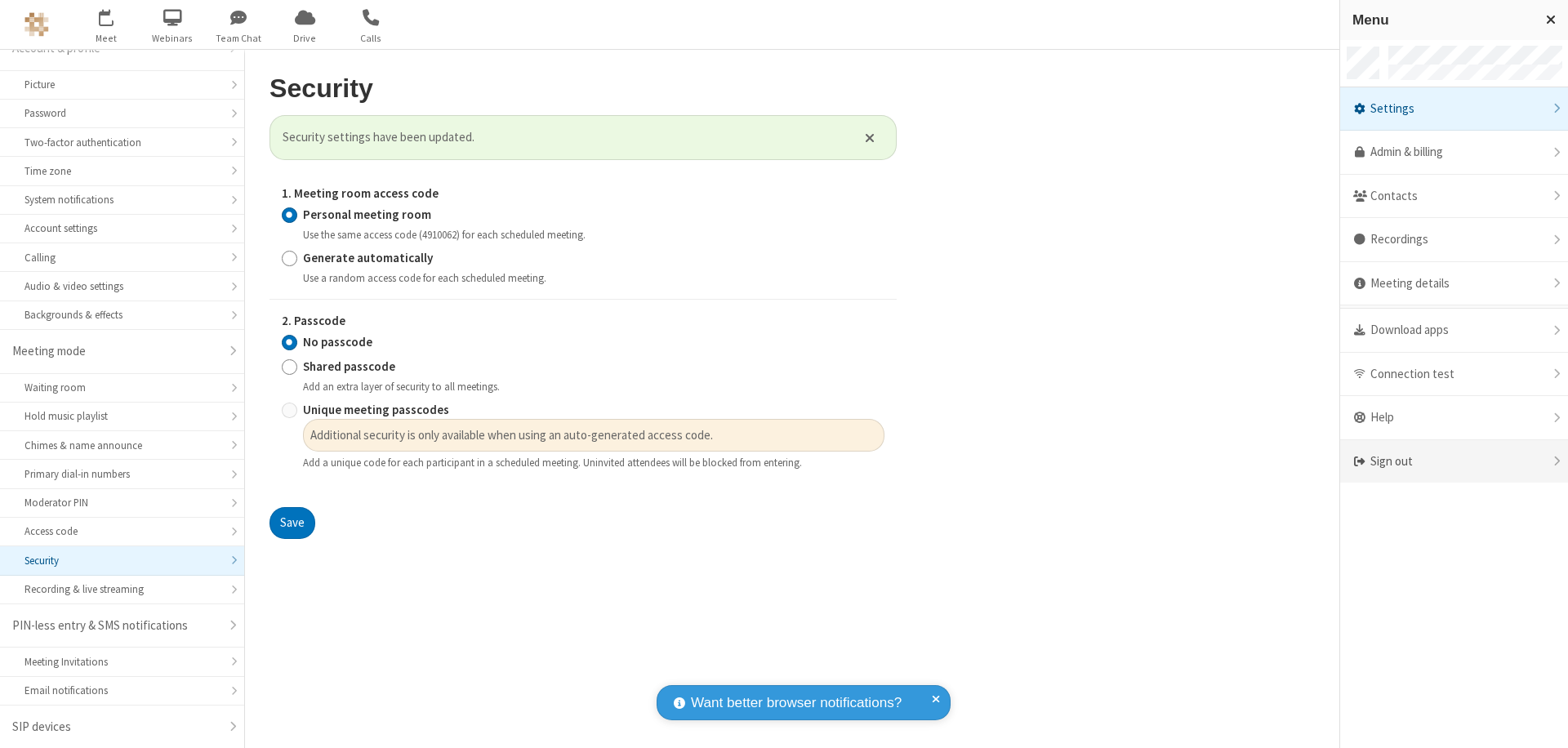
click at [1453, 461] on div "Sign out" at bounding box center [1453, 461] width 227 height 43
